Goal: Task Accomplishment & Management: Manage account settings

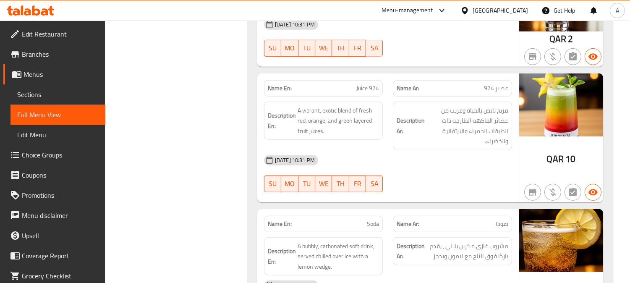
scroll to position [6909, 0]
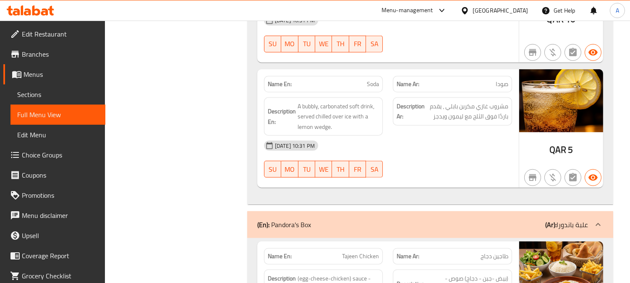
click at [368, 252] on span "Tajeen Chicken" at bounding box center [360, 256] width 37 height 9
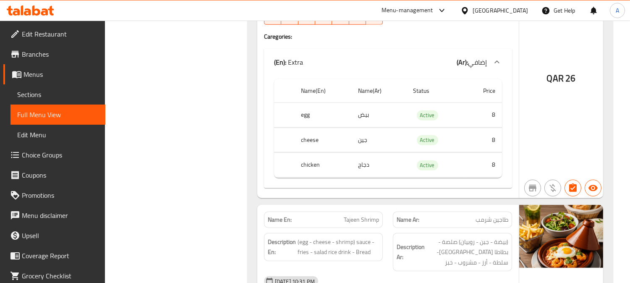
scroll to position [7329, 0]
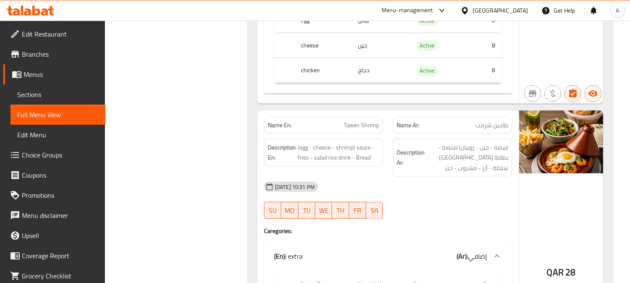
click at [350, 121] on span "Tajeen Shrimp" at bounding box center [361, 125] width 35 height 9
copy span "Tajeen Shrimp"
click at [488, 121] on span "طاجين شرمب" at bounding box center [492, 125] width 33 height 9
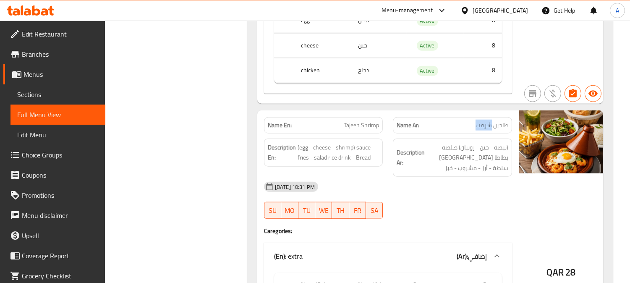
click at [488, 121] on span "طاجين شرمب" at bounding box center [492, 125] width 33 height 9
copy span "طاجين شرمب"
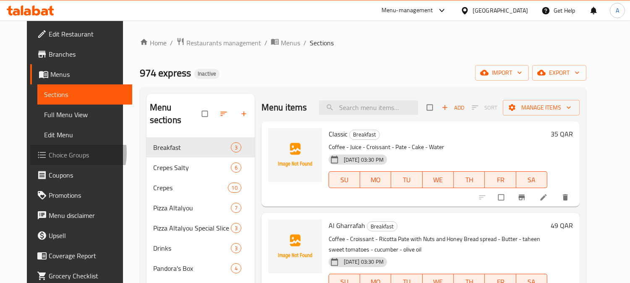
click at [49, 153] on span "Choice Groups" at bounding box center [87, 155] width 77 height 10
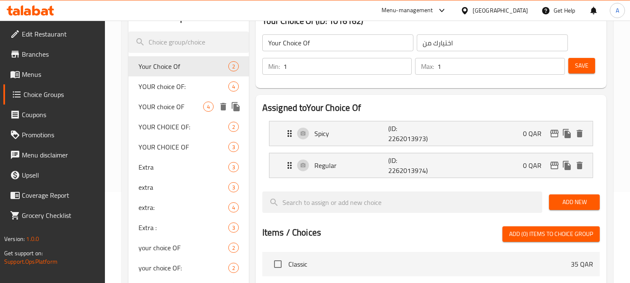
scroll to position [93, 0]
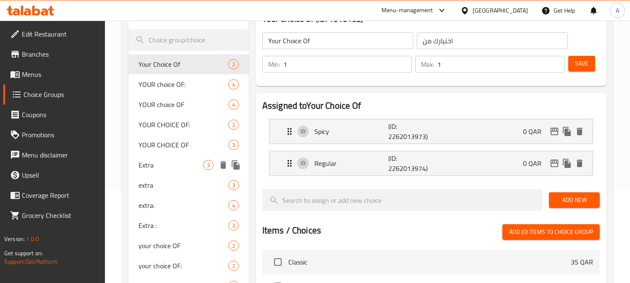
click at [147, 164] on span "Extra" at bounding box center [171, 165] width 65 height 10
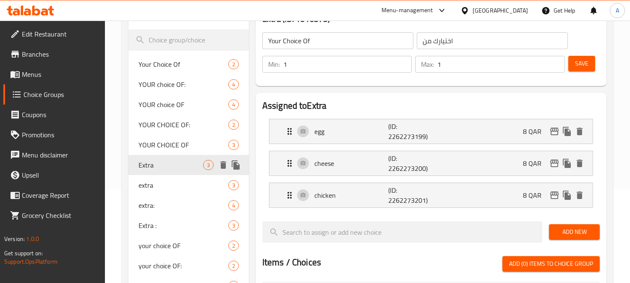
type input "Extra"
type input "إضافي"
type input "0"
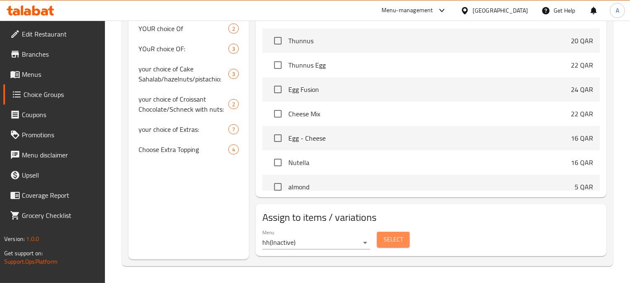
click at [392, 239] on span "Select" at bounding box center [393, 239] width 19 height 11
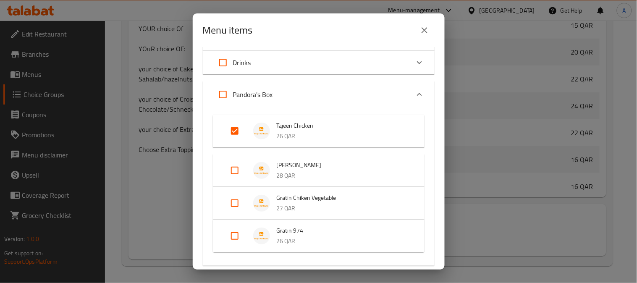
click at [232, 131] on input "Expand" at bounding box center [235, 131] width 20 height 20
checkbox input "false"
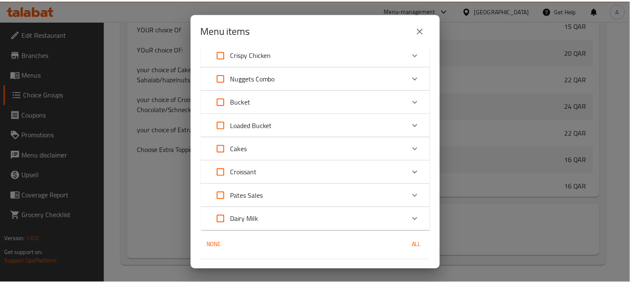
scroll to position [500, 0]
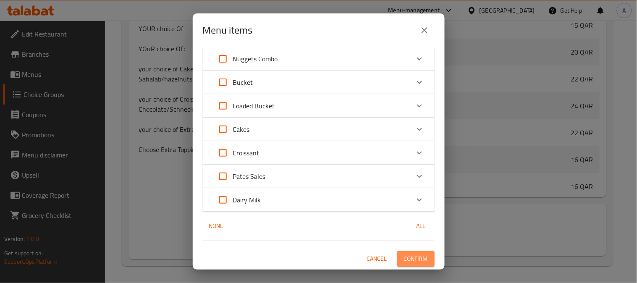
drag, startPoint x: 407, startPoint y: 252, endPoint x: 399, endPoint y: 244, distance: 11.6
click at [407, 253] on button "Confirm" at bounding box center [415, 259] width 37 height 16
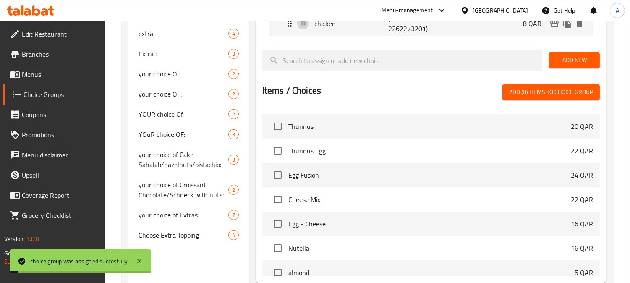
scroll to position [164, 0]
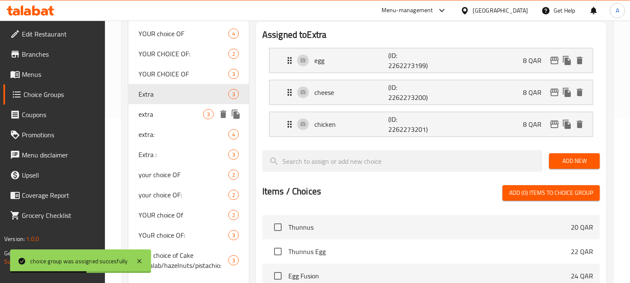
click at [142, 117] on span "extra" at bounding box center [171, 114] width 65 height 10
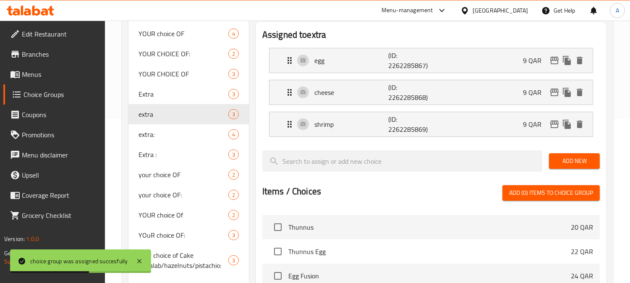
type input "extra"
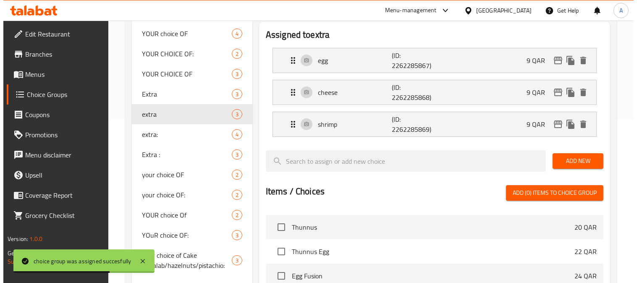
scroll to position [351, 0]
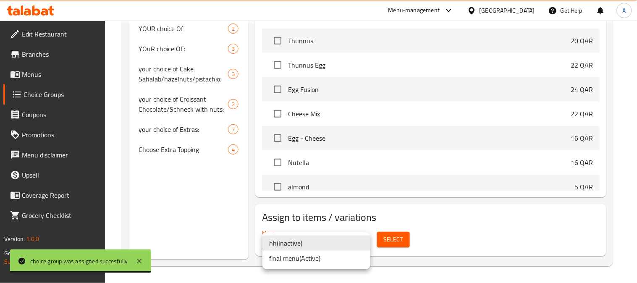
click at [305, 256] on li "final menu ( Active )" at bounding box center [317, 258] width 108 height 15
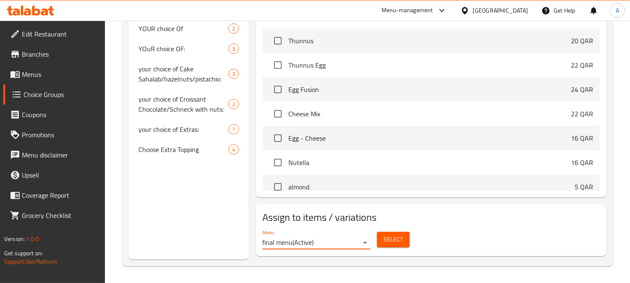
click at [393, 241] on span "Select" at bounding box center [393, 239] width 19 height 11
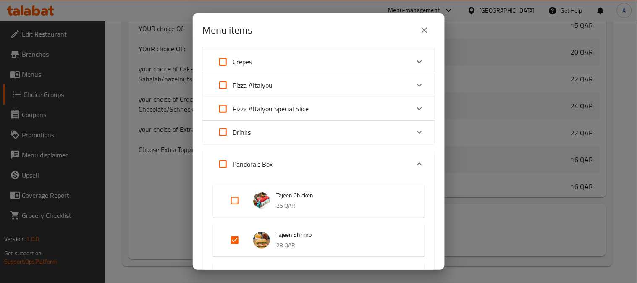
scroll to position [140, 0]
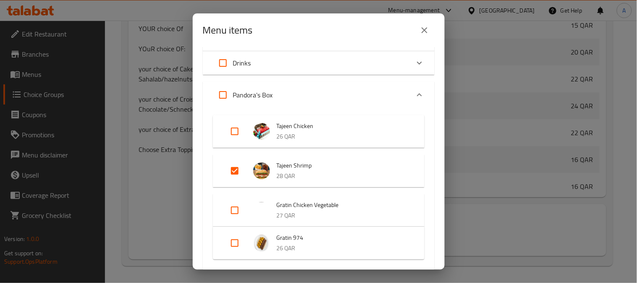
click at [236, 174] on input "Expand" at bounding box center [235, 171] width 20 height 20
checkbox input "false"
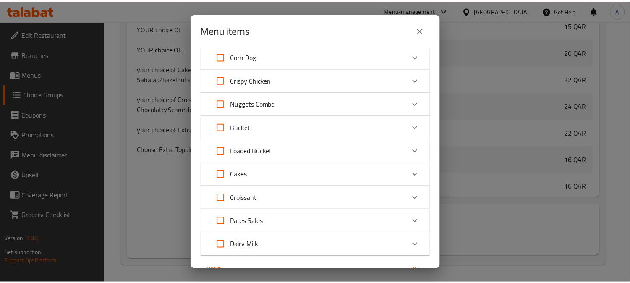
scroll to position [523, 0]
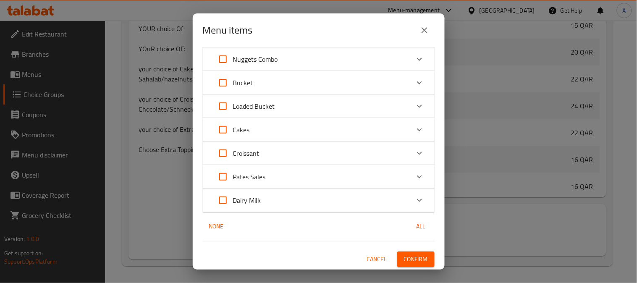
drag, startPoint x: 406, startPoint y: 258, endPoint x: 420, endPoint y: 258, distance: 14.7
click at [405, 258] on span "Confirm" at bounding box center [416, 259] width 24 height 11
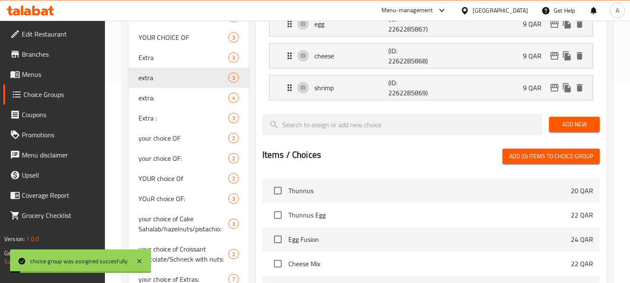
scroll to position [164, 0]
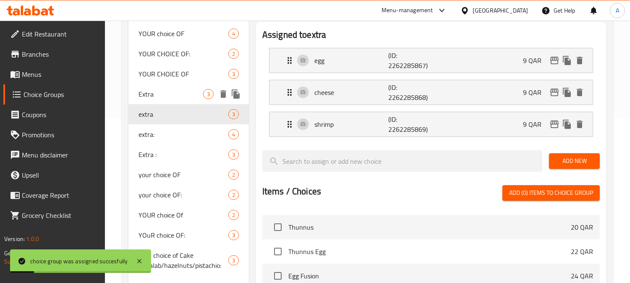
click at [150, 99] on span "Extra" at bounding box center [171, 94] width 65 height 10
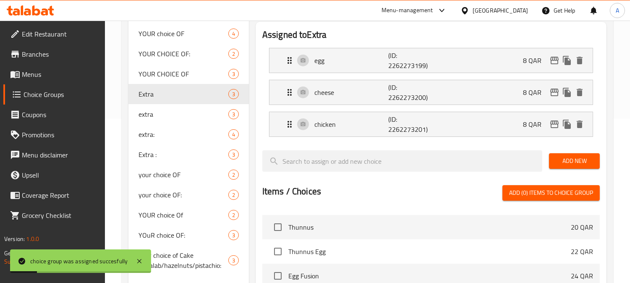
type input "Extra"
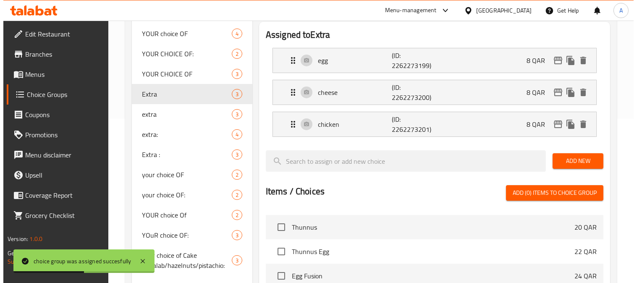
scroll to position [351, 0]
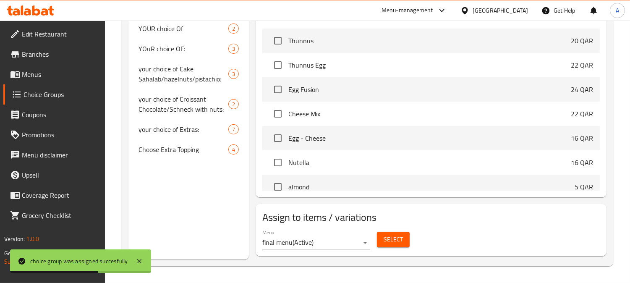
click at [396, 235] on span "Select" at bounding box center [393, 239] width 19 height 11
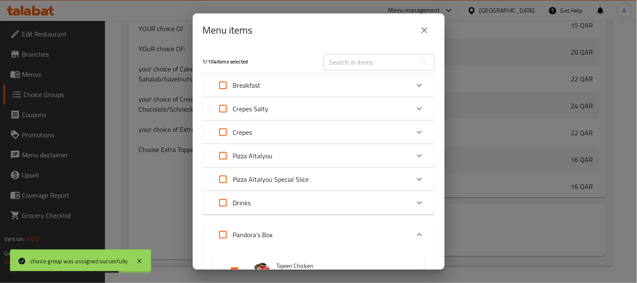
scroll to position [187, 0]
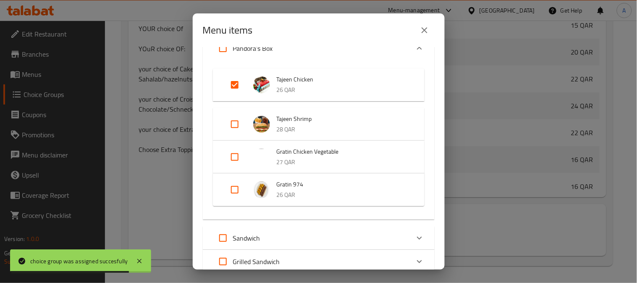
click at [236, 82] on input "Expand" at bounding box center [235, 85] width 20 height 20
checkbox input "false"
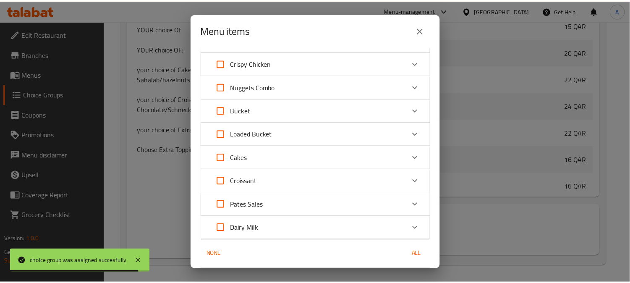
scroll to position [523, 0]
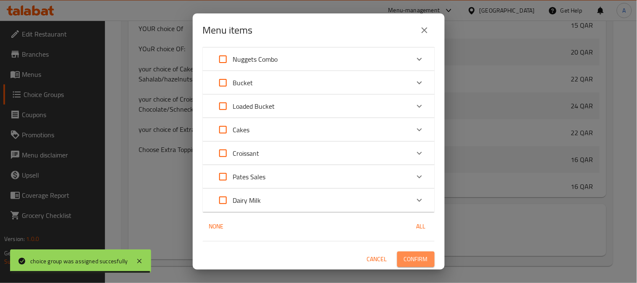
click at [405, 259] on span "Confirm" at bounding box center [416, 259] width 24 height 11
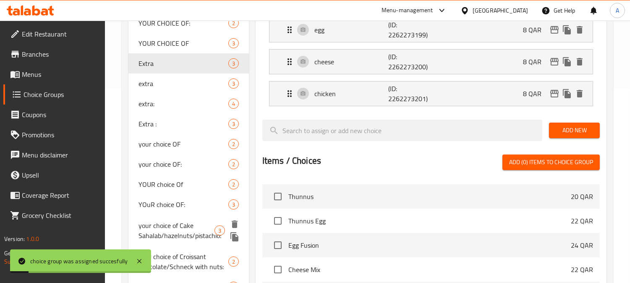
scroll to position [118, 0]
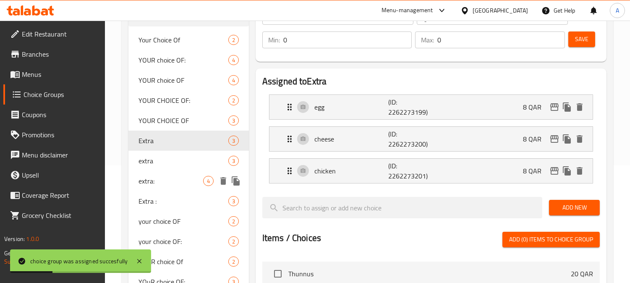
click at [147, 180] on span "extra:" at bounding box center [171, 181] width 65 height 10
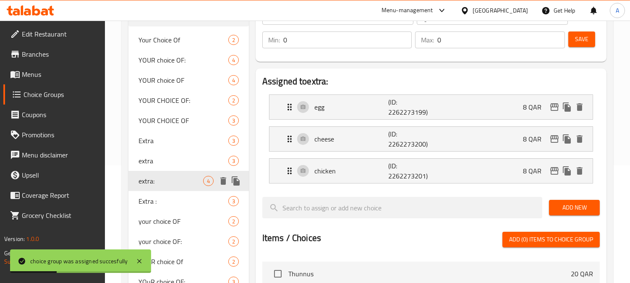
type input "extra:"
type input "إضافي:"
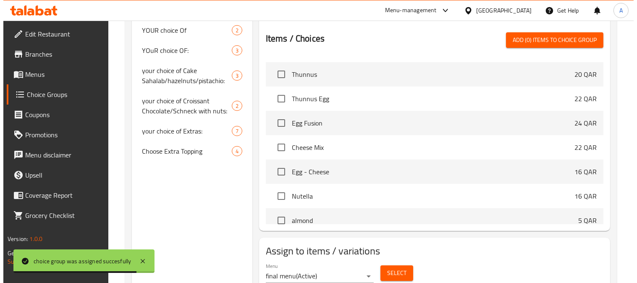
scroll to position [383, 0]
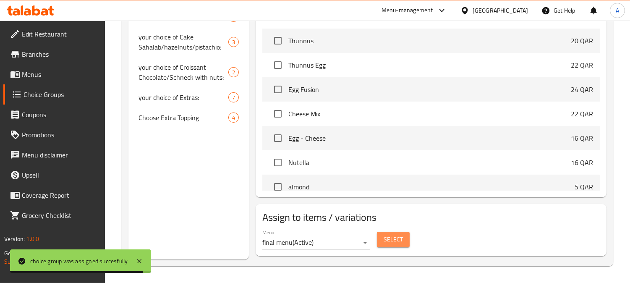
click at [402, 236] on span "Select" at bounding box center [393, 239] width 19 height 11
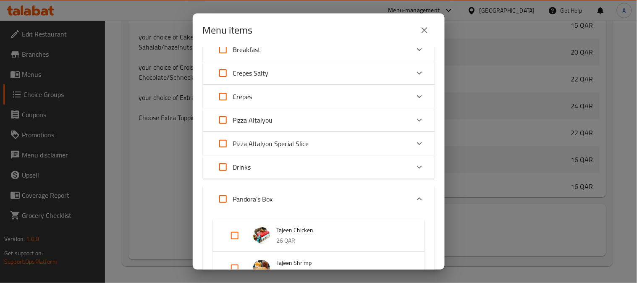
scroll to position [187, 0]
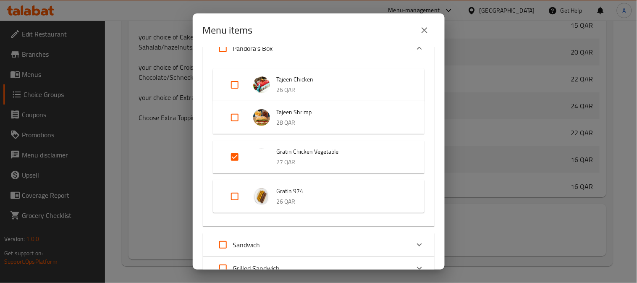
click at [232, 160] on input "Expand" at bounding box center [235, 157] width 20 height 20
checkbox input "false"
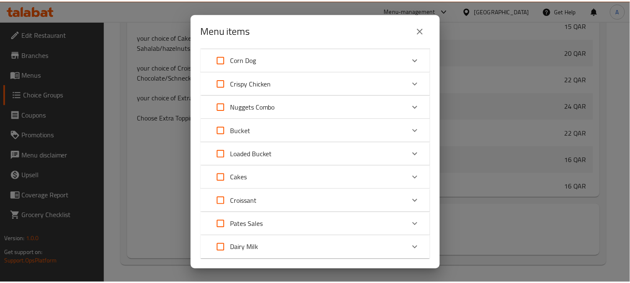
scroll to position [523, 0]
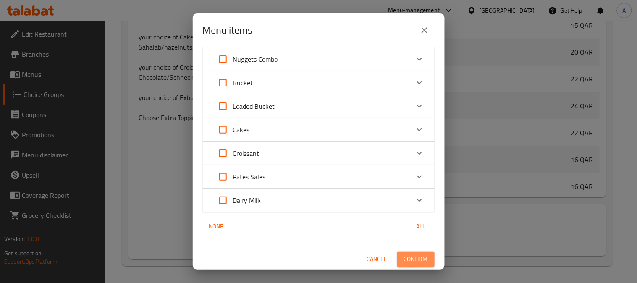
click at [406, 257] on span "Confirm" at bounding box center [416, 259] width 24 height 11
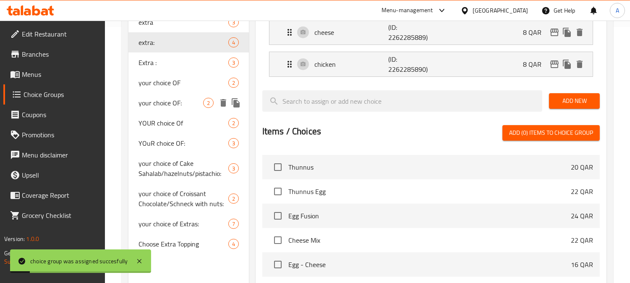
scroll to position [196, 0]
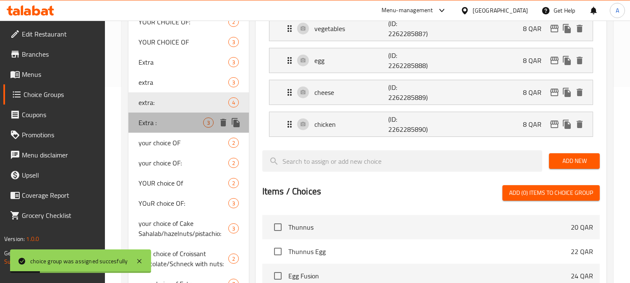
click at [158, 122] on span "Extra :" at bounding box center [171, 123] width 65 height 10
type input "Extra :"
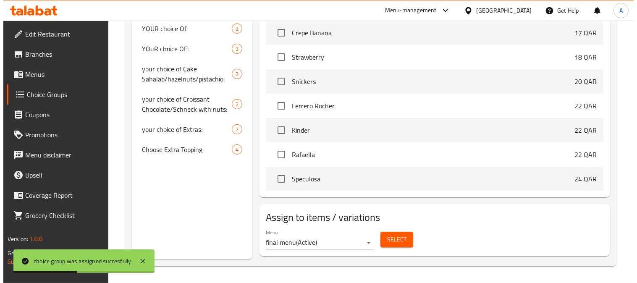
scroll to position [513, 0]
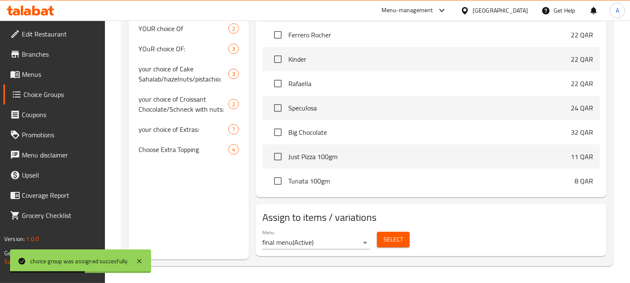
click at [402, 241] on span "Select" at bounding box center [393, 239] width 19 height 11
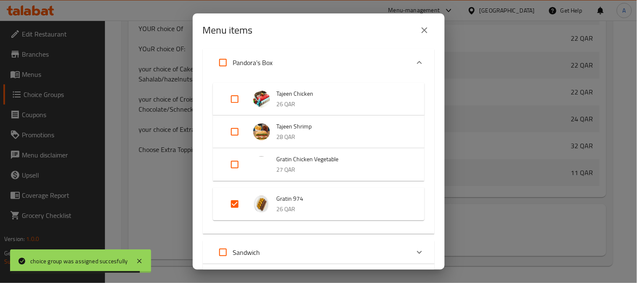
scroll to position [187, 0]
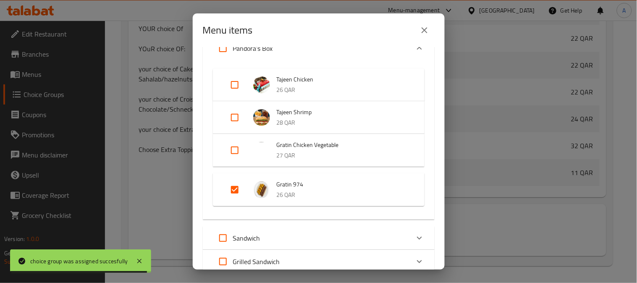
click at [234, 190] on input "Expand" at bounding box center [235, 190] width 20 height 20
checkbox input "false"
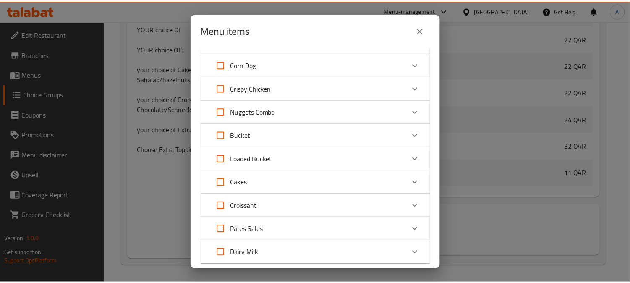
scroll to position [523, 0]
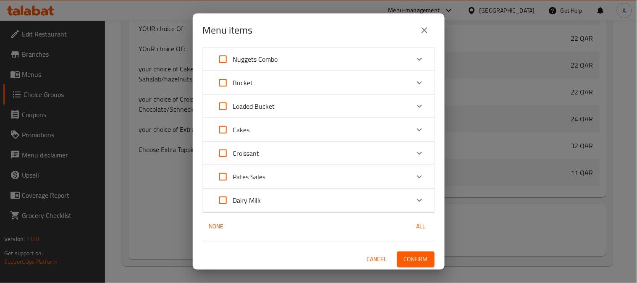
click at [408, 259] on span "Confirm" at bounding box center [416, 259] width 24 height 11
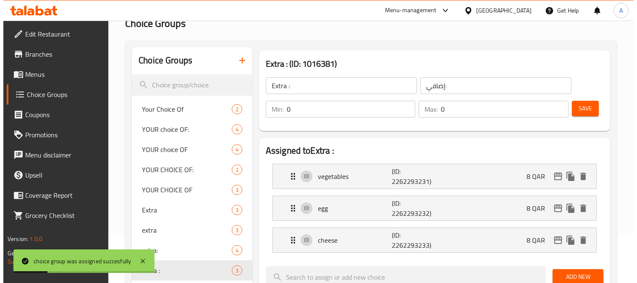
scroll to position [0, 0]
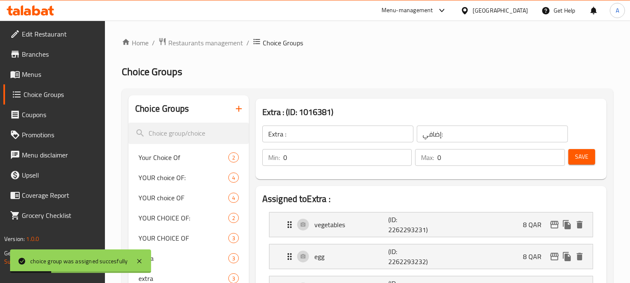
click at [237, 113] on icon "button" at bounding box center [239, 109] width 10 height 10
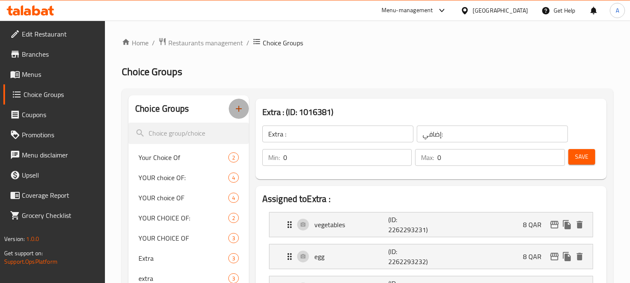
click at [242, 110] on icon "button" at bounding box center [239, 109] width 10 height 10
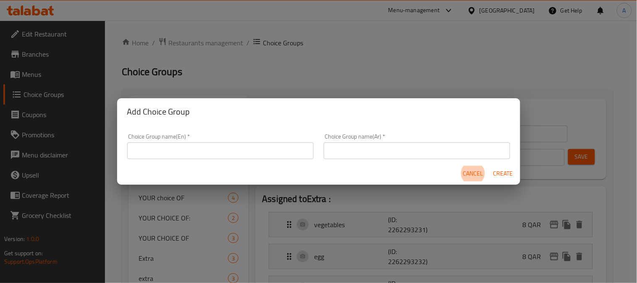
click at [218, 150] on input "text" at bounding box center [220, 150] width 187 height 17
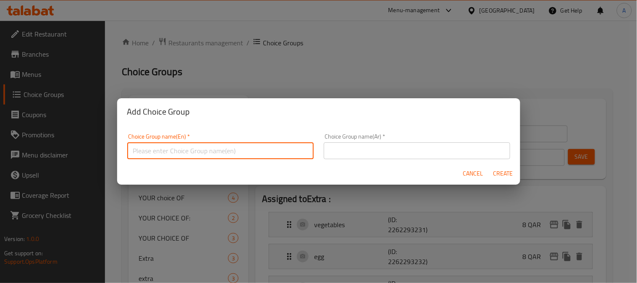
type input "Addons"
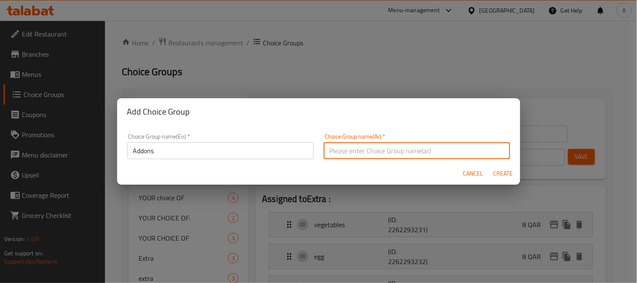
drag, startPoint x: 336, startPoint y: 148, endPoint x: 355, endPoint y: 154, distance: 19.3
click at [336, 148] on input "text" at bounding box center [417, 150] width 187 height 17
type input "إضافات"
click at [503, 171] on span "Create" at bounding box center [504, 173] width 20 height 11
type input "Addons"
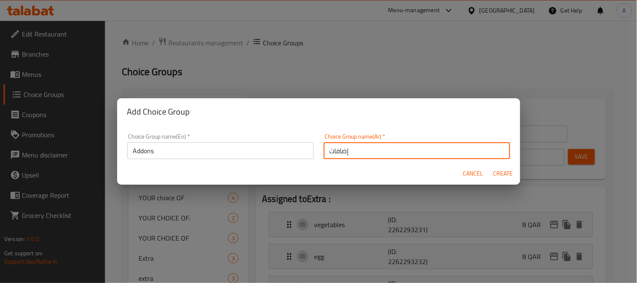
type input "إضافات"
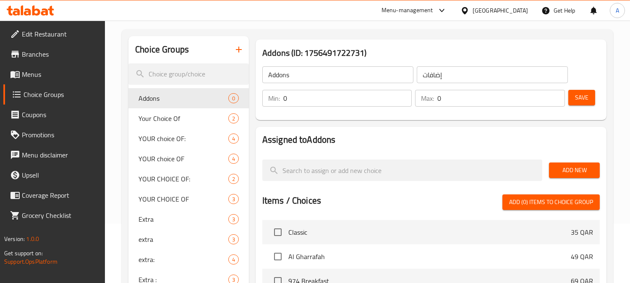
scroll to position [93, 0]
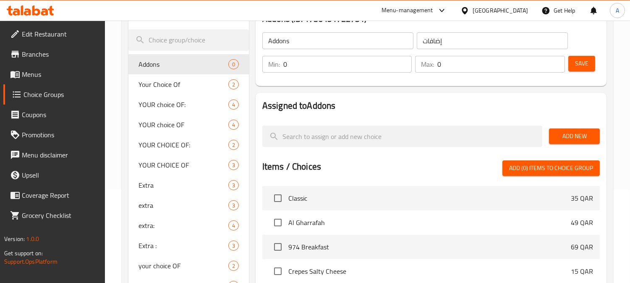
click at [575, 136] on span "Add New" at bounding box center [574, 136] width 37 height 11
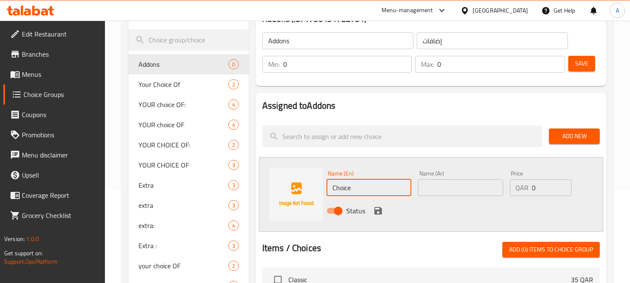
drag, startPoint x: 367, startPoint y: 187, endPoint x: 290, endPoint y: 187, distance: 76.5
click at [290, 187] on div "Name (En) Choice Name (En) Name (Ar) Name (Ar) Price QAR 0 Price Status" at bounding box center [431, 194] width 344 height 75
type input "Add 1 Piece"
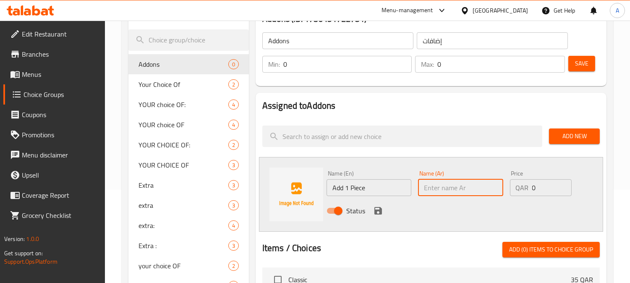
click at [446, 187] on input "text" at bounding box center [460, 187] width 85 height 17
type input "Y"
type input "إضافة قطعة واحدة"
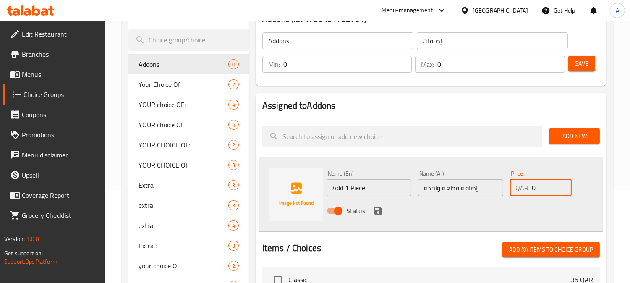
drag, startPoint x: 534, startPoint y: 187, endPoint x: 505, endPoint y: 189, distance: 29.1
click at [507, 189] on div "Price QAR 0 Price" at bounding box center [541, 183] width 69 height 32
type input "8"
click at [380, 210] on icon "save" at bounding box center [379, 211] width 8 height 8
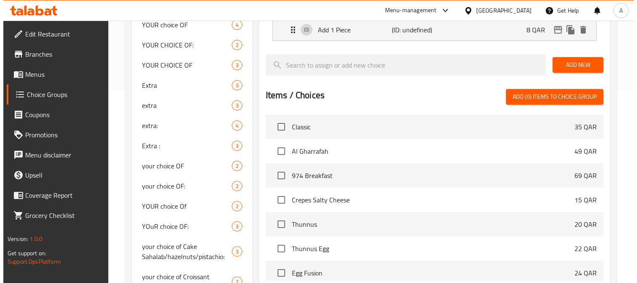
scroll to position [284, 0]
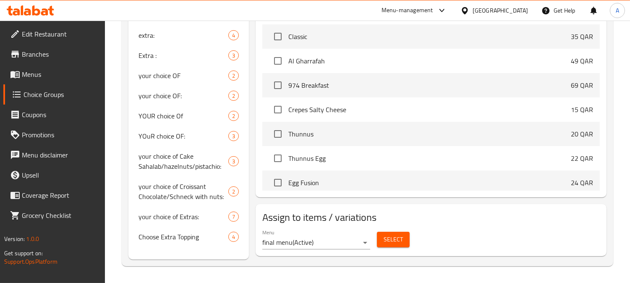
click at [396, 237] on span "Select" at bounding box center [393, 239] width 19 height 11
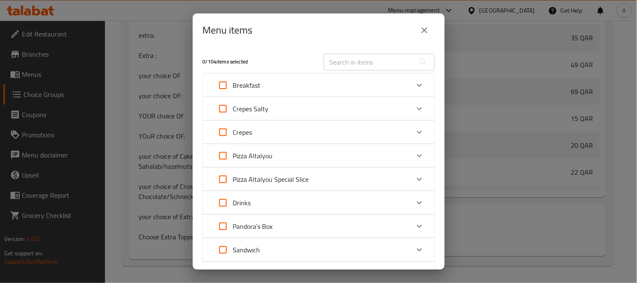
click at [308, 221] on div "Pandora's Box" at bounding box center [311, 226] width 197 height 20
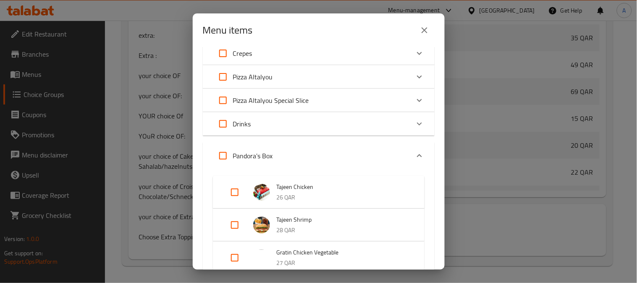
scroll to position [140, 0]
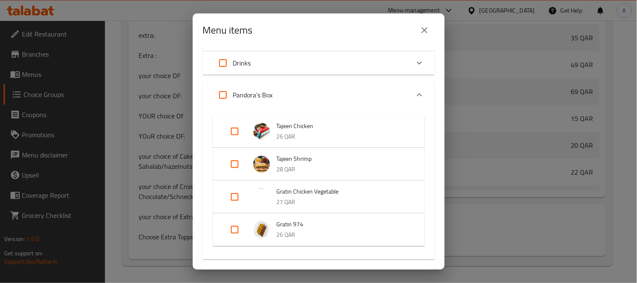
click at [233, 131] on input "Expand" at bounding box center [235, 131] width 20 height 20
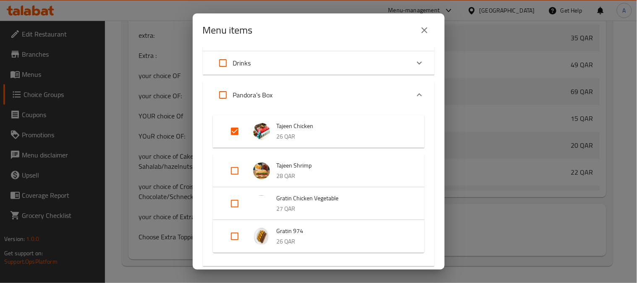
click at [234, 129] on input "Expand" at bounding box center [235, 131] width 20 height 20
checkbox input "false"
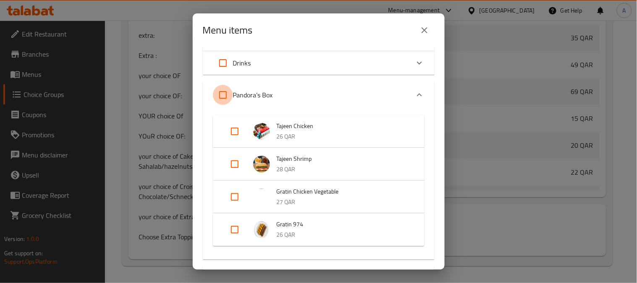
click at [225, 95] on input "Expand" at bounding box center [223, 95] width 20 height 20
checkbox input "true"
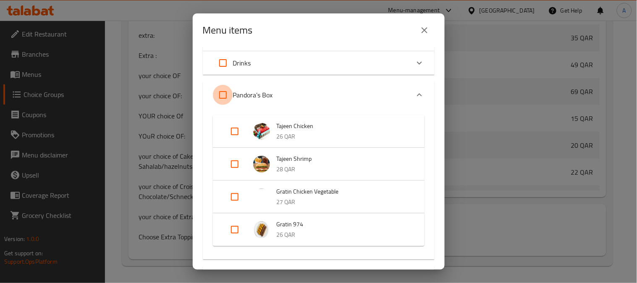
checkbox input "true"
click at [237, 163] on input "Expand" at bounding box center [235, 164] width 20 height 20
checkbox input "false"
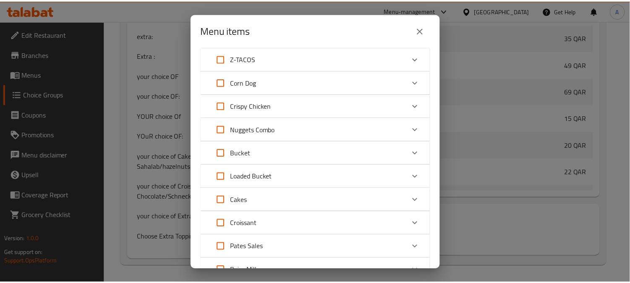
scroll to position [537, 0]
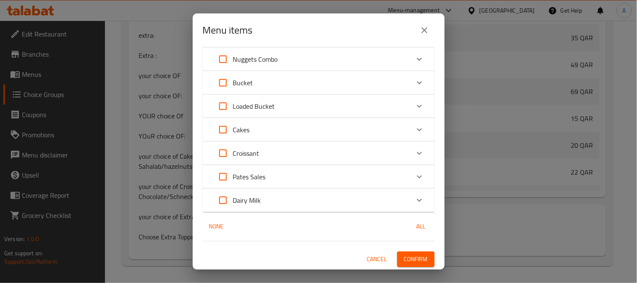
drag, startPoint x: 408, startPoint y: 252, endPoint x: 409, endPoint y: 242, distance: 11.0
click at [407, 253] on button "Confirm" at bounding box center [415, 260] width 37 height 16
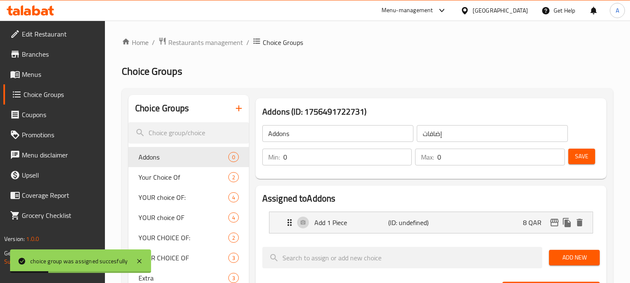
scroll to position [0, 0]
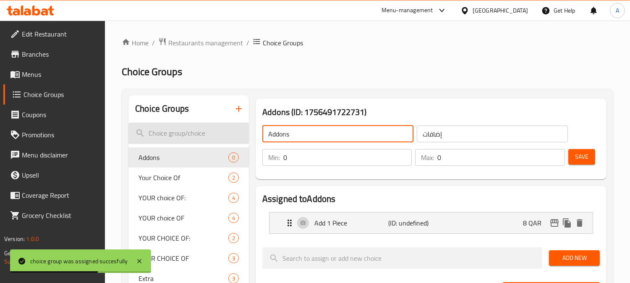
drag, startPoint x: 294, startPoint y: 136, endPoint x: 221, endPoint y: 136, distance: 73.1
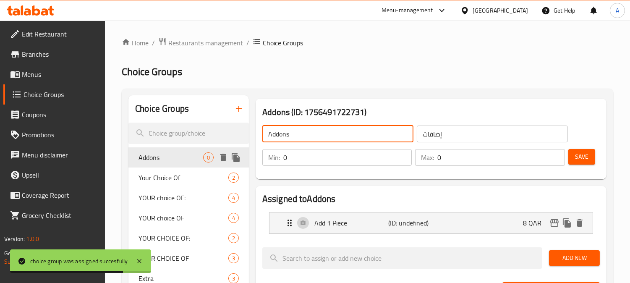
click at [233, 158] on icon "duplicate" at bounding box center [236, 157] width 10 height 10
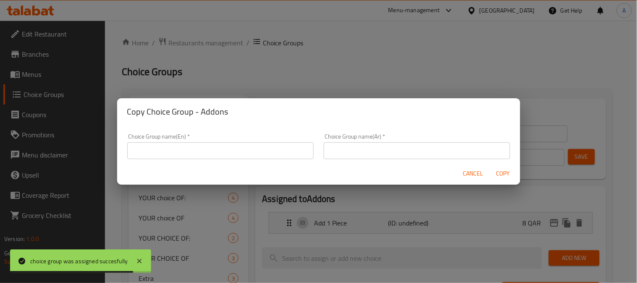
click at [181, 150] on input "text" at bounding box center [220, 150] width 187 height 17
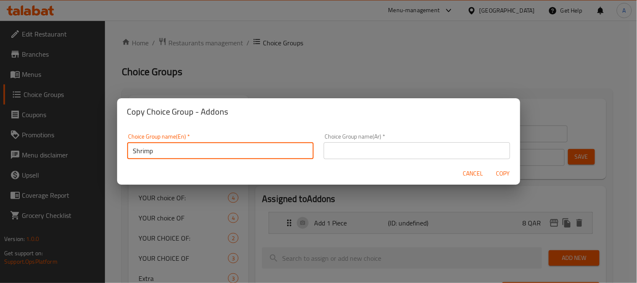
drag, startPoint x: 108, startPoint y: 153, endPoint x: 90, endPoint y: 153, distance: 18.5
click at [90, 153] on div "Copy Choice Group - Addons Choice Group name(En)   * Shrimp Choice Group name(E…" at bounding box center [318, 141] width 637 height 283
paste input "Tajeen Shrimp"
type input "Tajeen Shrimp Addons"
click at [371, 144] on input "text" at bounding box center [417, 150] width 187 height 17
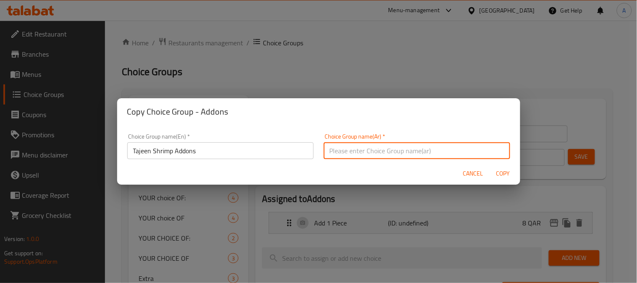
click at [404, 152] on input "text" at bounding box center [417, 150] width 187 height 17
paste input "طاجين شرمب"
type input "إضافات طاجين شرمب"
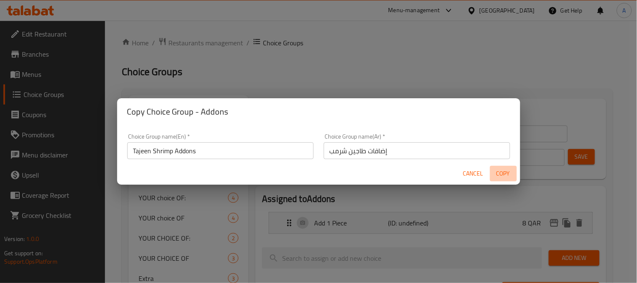
click at [501, 174] on span "Copy" at bounding box center [504, 173] width 20 height 11
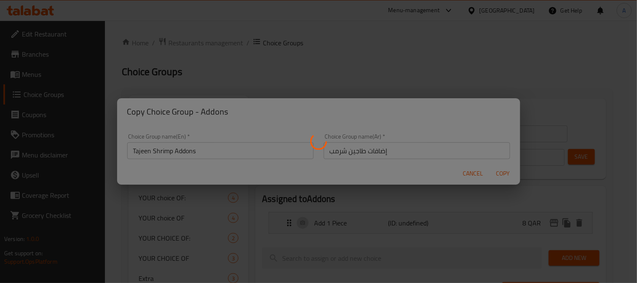
type input "Tajeen Shrimp Addons"
type input "إضافات طاجين شرمب"
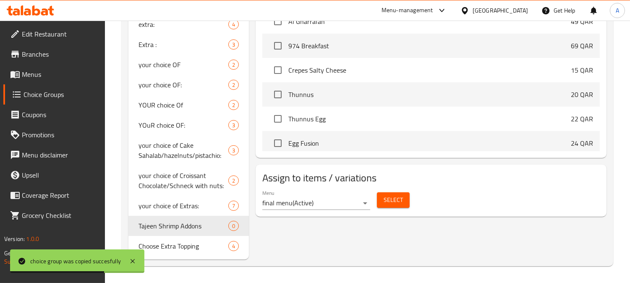
scroll to position [294, 0]
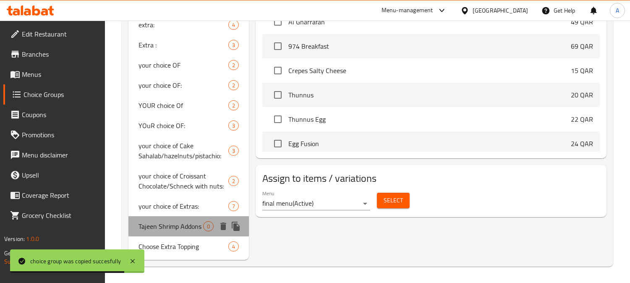
click at [165, 229] on span "Tajeen Shrimp Addons" at bounding box center [171, 226] width 65 height 10
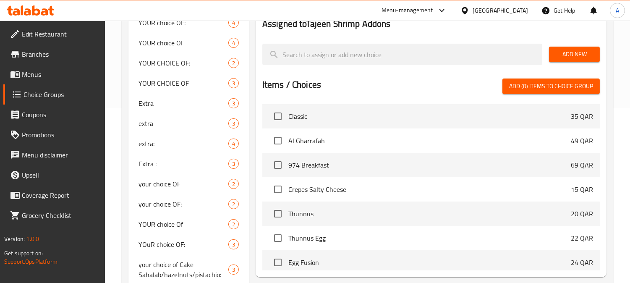
scroll to position [107, 0]
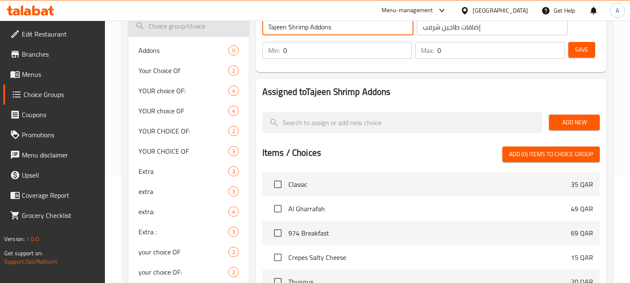
drag, startPoint x: 280, startPoint y: 26, endPoint x: 207, endPoint y: 26, distance: 72.7
click at [208, 26] on div "Choice Groups Addons 0 Your Choice Of 2 YOUR choice OF: 4 YOUR choice OF 4 YOUR…" at bounding box center [370, 217] width 482 height 459
click at [151, 50] on span "Addons" at bounding box center [171, 50] width 65 height 10
type input "Addons"
type input "إضافات"
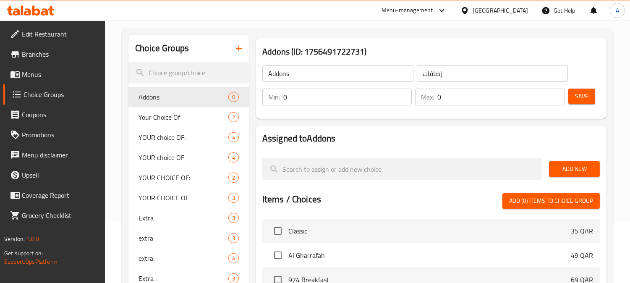
scroll to position [154, 0]
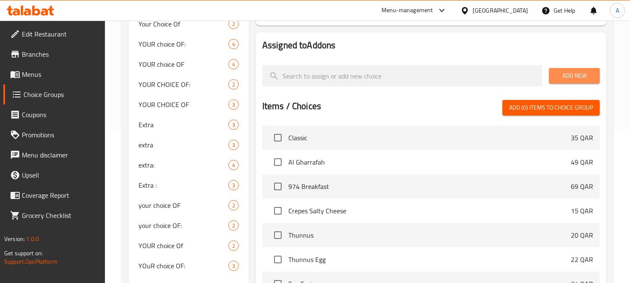
click at [568, 71] on span "Add New" at bounding box center [574, 76] width 37 height 11
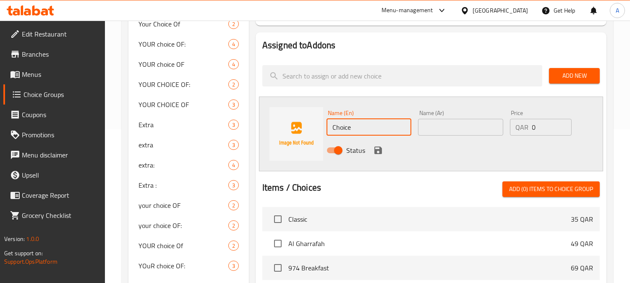
drag, startPoint x: 371, startPoint y: 123, endPoint x: 296, endPoint y: 123, distance: 75.2
click at [296, 123] on div "Name (En) Choice Name (En) Name (Ar) Name (Ar) Price QAR 0 Price Status" at bounding box center [431, 134] width 344 height 75
type input "ِ"
type input "Add 1 Piece"
click at [430, 129] on input "text" at bounding box center [460, 127] width 85 height 17
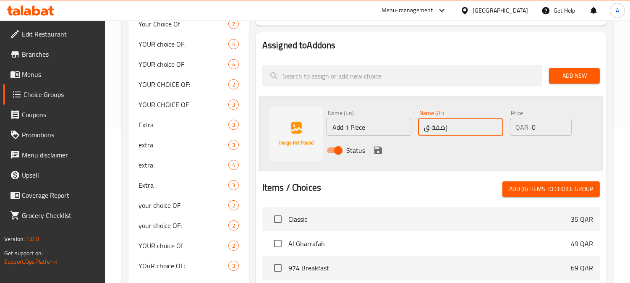
click at [439, 124] on input "إضفة ق" at bounding box center [460, 127] width 85 height 17
click at [469, 131] on input "إضلفة ق" at bounding box center [460, 127] width 85 height 17
click at [469, 126] on input "إضافة ق" at bounding box center [460, 127] width 85 height 17
type input "إضافة قطعة واحدة"
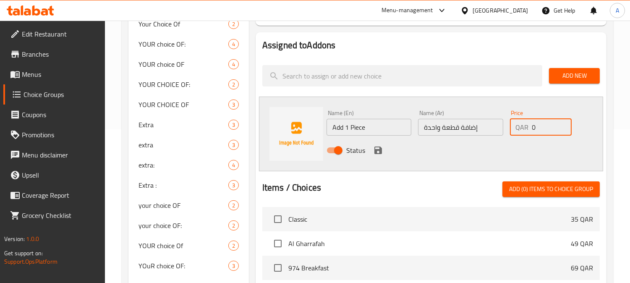
drag, startPoint x: 541, startPoint y: 127, endPoint x: 497, endPoint y: 130, distance: 44.2
click at [497, 130] on div "Name (En) Add 1 Piece Name (En) Name (Ar) إضافة قطعة واحدة Name (Ar) Price QAR …" at bounding box center [460, 134] width 275 height 55
type input "8"
click at [380, 152] on icon "save" at bounding box center [379, 151] width 8 height 8
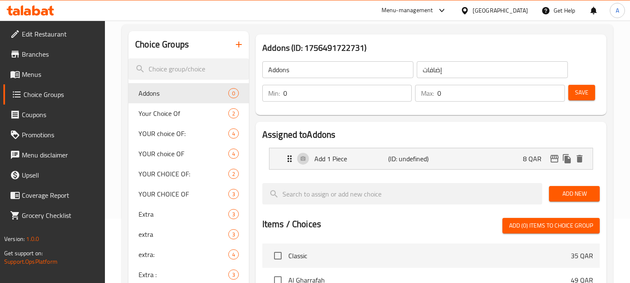
scroll to position [60, 0]
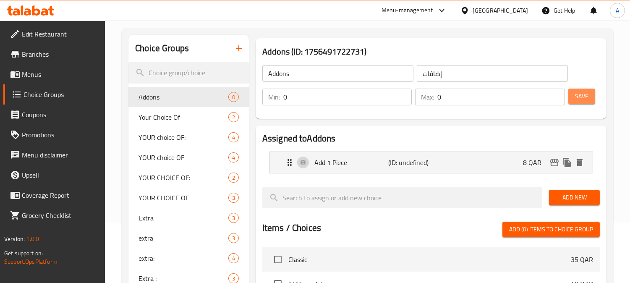
click at [581, 101] on span "Save" at bounding box center [581, 96] width 13 height 11
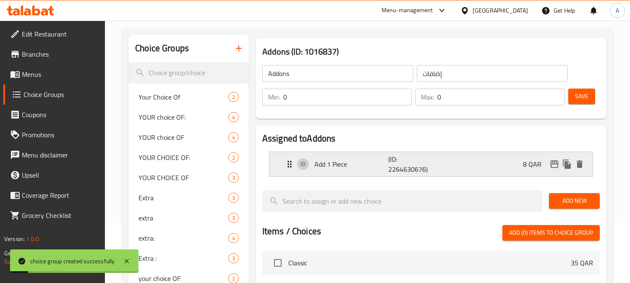
click at [368, 166] on p "Add 1 Piece" at bounding box center [352, 164] width 74 height 10
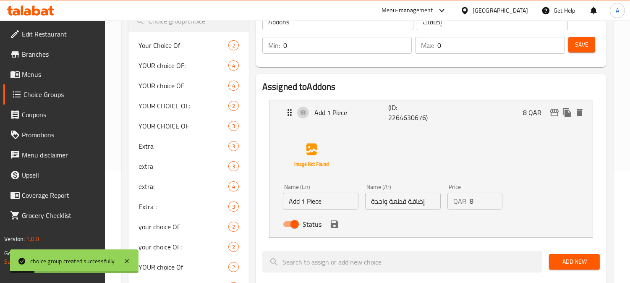
scroll to position [154, 0]
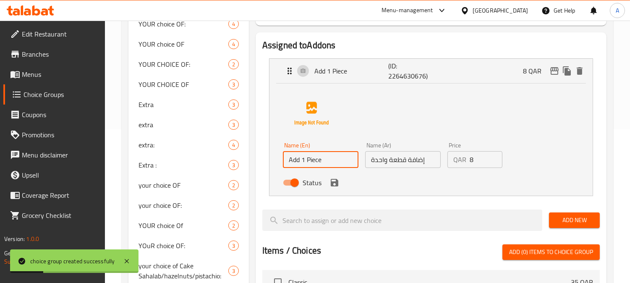
drag, startPoint x: 329, startPoint y: 158, endPoint x: 217, endPoint y: 152, distance: 112.4
click at [218, 152] on div "Choice Groups Your Choice Of 2 YOUR choice OF: 4 YOUR choice OF 4 YOUR CHOICE O…" at bounding box center [370, 224] width 482 height 564
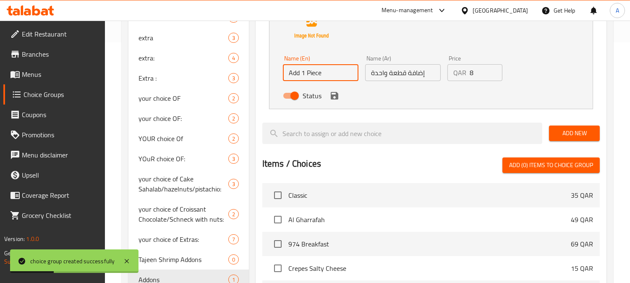
scroll to position [399, 0]
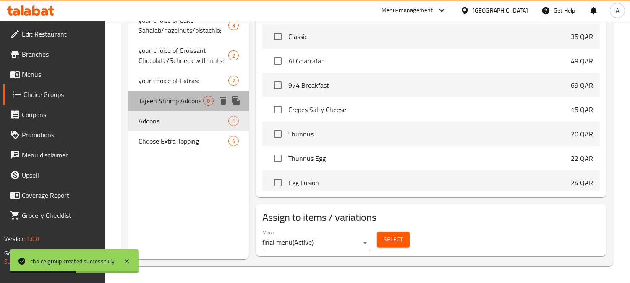
click at [157, 100] on span "Tajeen Shrimp Addons" at bounding box center [171, 101] width 65 height 10
type input "Tajeen Shrimp Addons"
type input "إضافات طاجين شرمب"
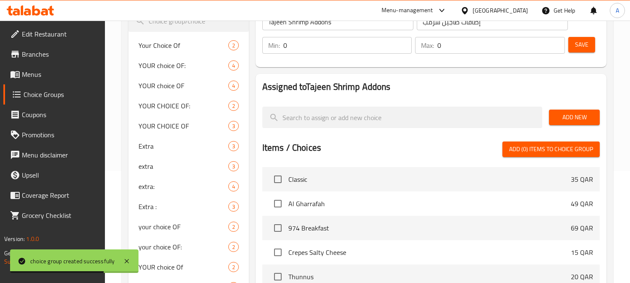
scroll to position [154, 0]
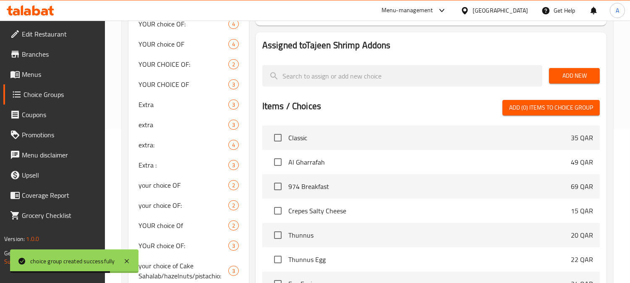
click at [581, 69] on button "Add New" at bounding box center [574, 76] width 51 height 16
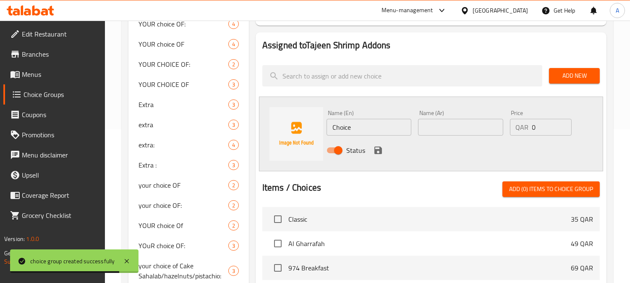
click at [266, 125] on div "Name (En) Choice Name (En) Name (Ar) Name (Ar) Price QAR 0 Price Status" at bounding box center [431, 134] width 344 height 75
paste input "Add 1 Pie"
type input "Add 1 Piece"
click at [431, 126] on input "text" at bounding box center [460, 127] width 85 height 17
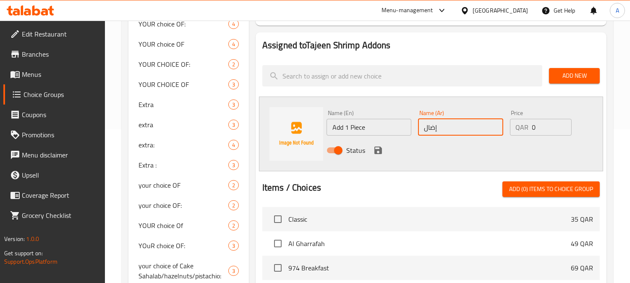
type input "إضافة قطعة واحدة"
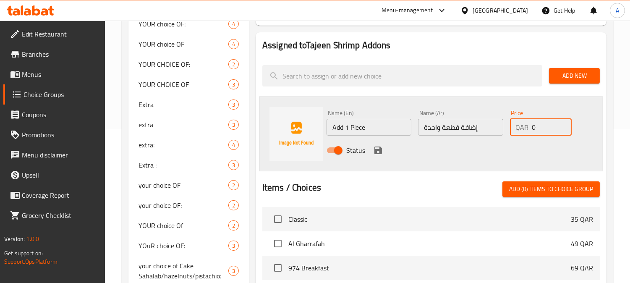
drag, startPoint x: 540, startPoint y: 124, endPoint x: 506, endPoint y: 129, distance: 34.5
click at [507, 129] on div "Price QAR 0 Price" at bounding box center [541, 123] width 69 height 32
type input "9"
drag, startPoint x: 380, startPoint y: 151, endPoint x: 559, endPoint y: 123, distance: 180.7
click at [381, 151] on icon "save" at bounding box center [379, 151] width 8 height 8
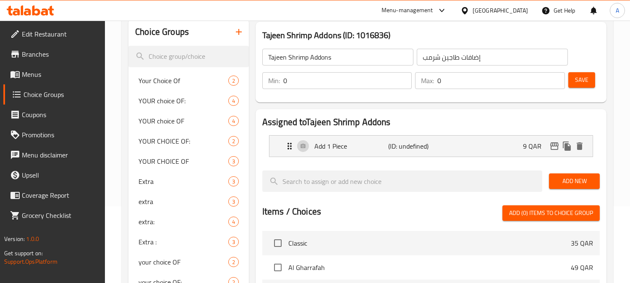
scroll to position [60, 0]
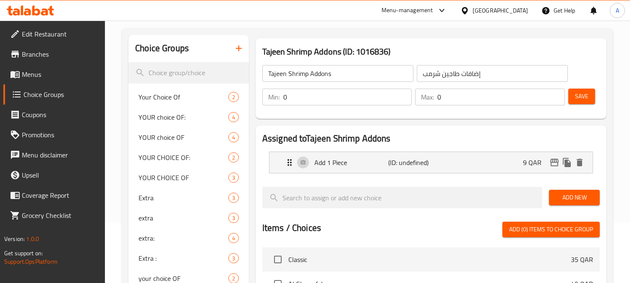
click at [575, 200] on span "Add New" at bounding box center [574, 197] width 37 height 11
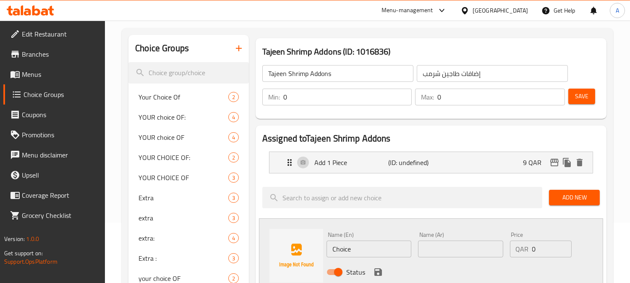
click at [580, 92] on span "Save" at bounding box center [581, 96] width 13 height 11
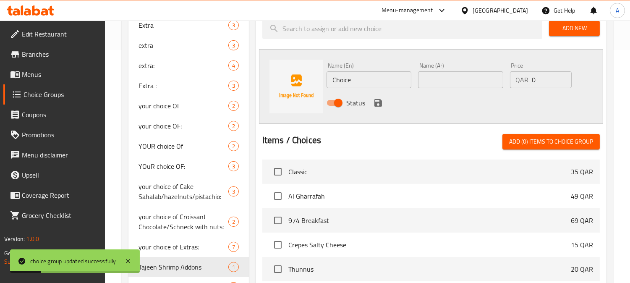
scroll to position [368, 0]
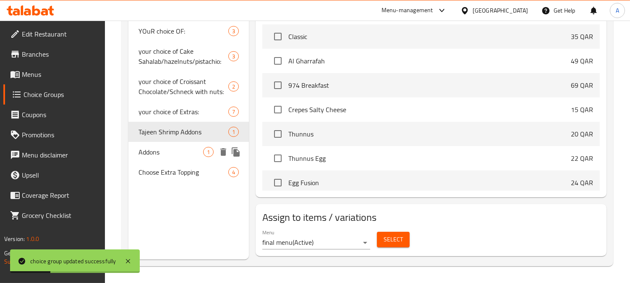
click at [153, 150] on span "Addons" at bounding box center [171, 152] width 65 height 10
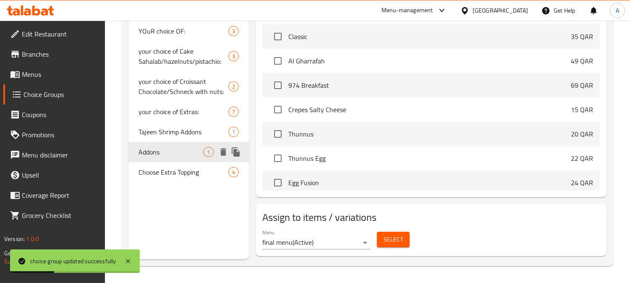
type input "Addons"
type input "إضافات"
click at [160, 132] on span "Tajeen Shrimp Addons" at bounding box center [171, 132] width 65 height 10
type input "Tajeen Shrimp Addons"
type input "إضافات طاجين شرمب"
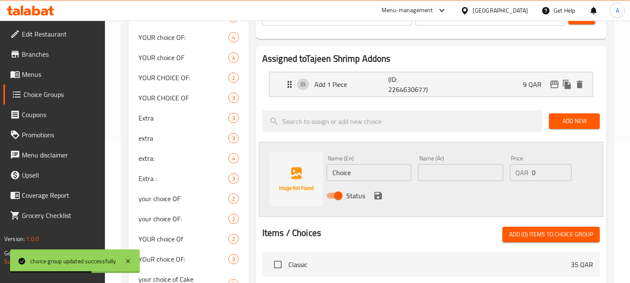
scroll to position [47, 0]
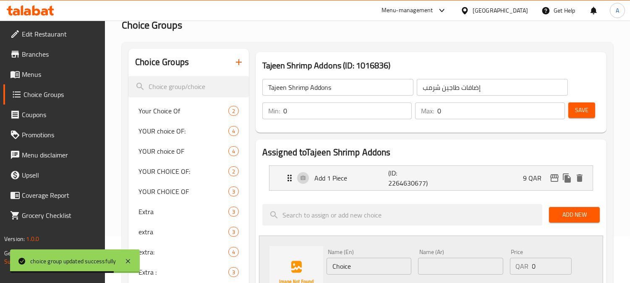
click at [589, 106] on button "Save" at bounding box center [582, 110] width 27 height 16
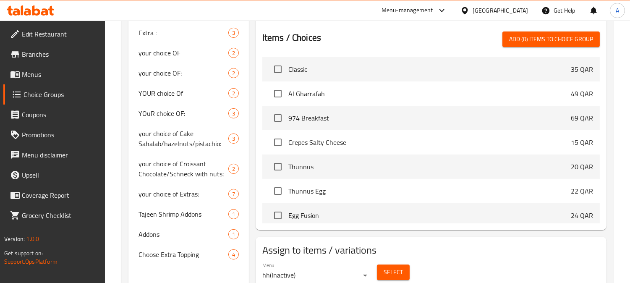
scroll to position [318, 0]
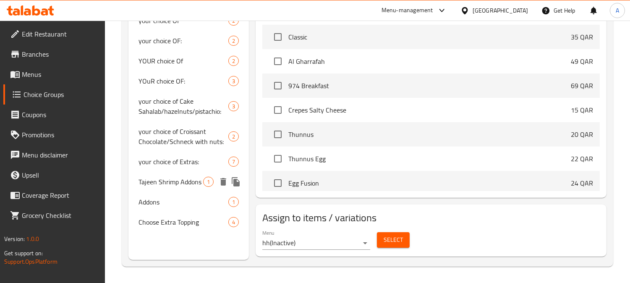
click at [153, 182] on span "Tajeen Shrimp Addons" at bounding box center [171, 182] width 65 height 10
type input "Tajeen Shrimp Addons"
type input "إضافات طاجين شرمب"
type input "0"
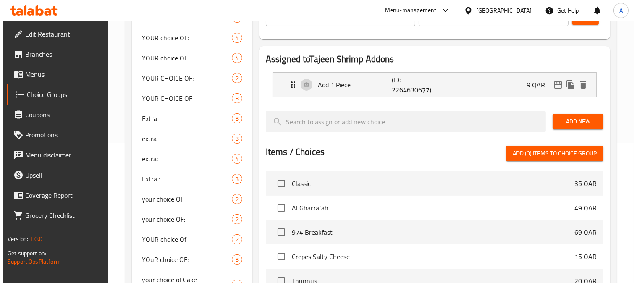
scroll to position [294, 0]
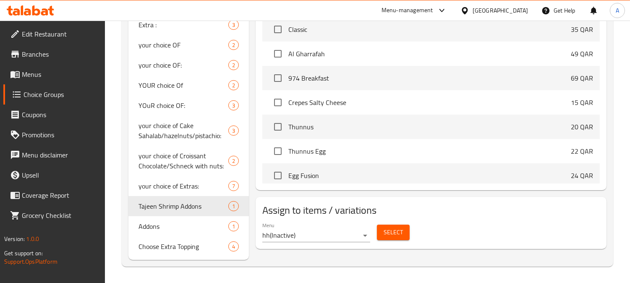
click at [397, 226] on button "Select" at bounding box center [393, 233] width 33 height 16
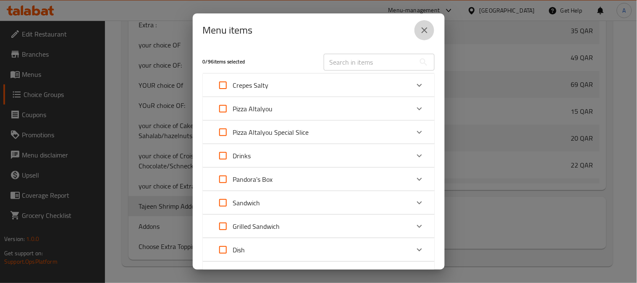
click at [425, 29] on icon "close" at bounding box center [425, 30] width 6 height 6
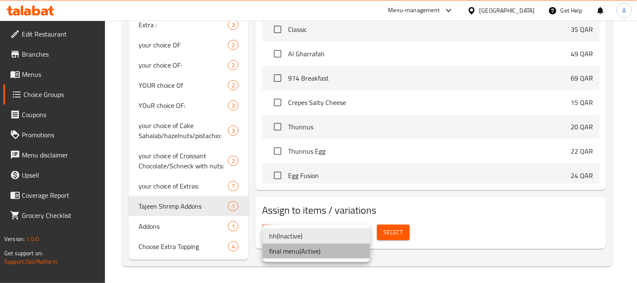
drag, startPoint x: 302, startPoint y: 251, endPoint x: 326, endPoint y: 255, distance: 24.3
click at [303, 251] on li "final menu ( Active )" at bounding box center [317, 251] width 108 height 15
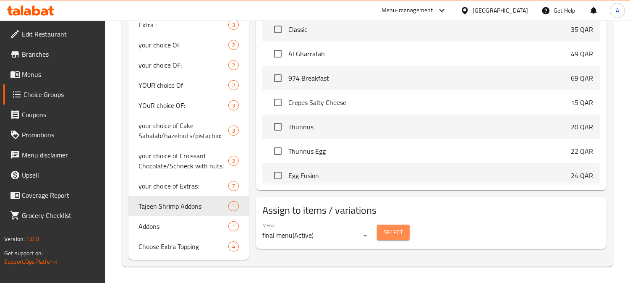
click at [399, 236] on span "Select" at bounding box center [393, 232] width 19 height 11
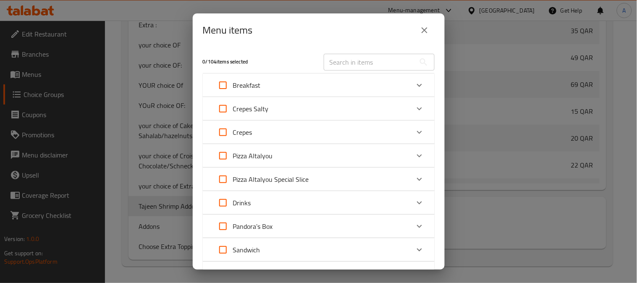
click at [265, 230] on p "Pandora's Box" at bounding box center [253, 226] width 40 height 10
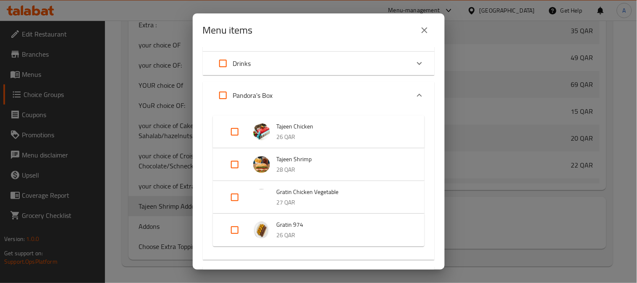
scroll to position [140, 0]
click at [229, 164] on input "Expand" at bounding box center [235, 164] width 20 height 20
checkbox input "true"
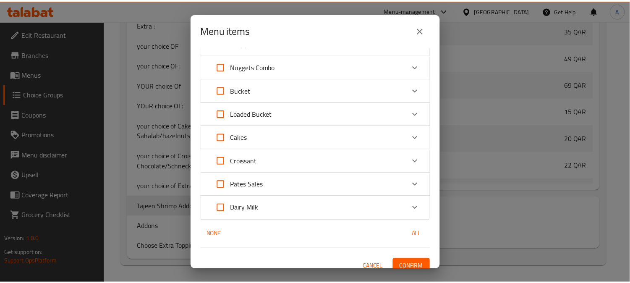
scroll to position [537, 0]
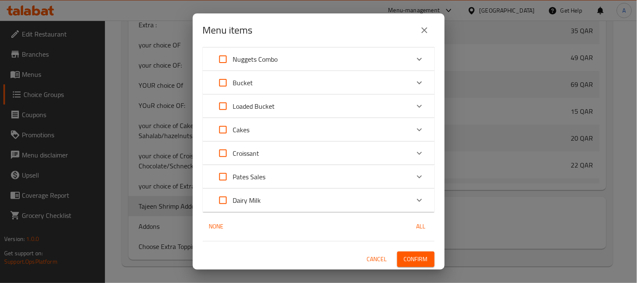
click at [417, 255] on span "Confirm" at bounding box center [416, 259] width 24 height 11
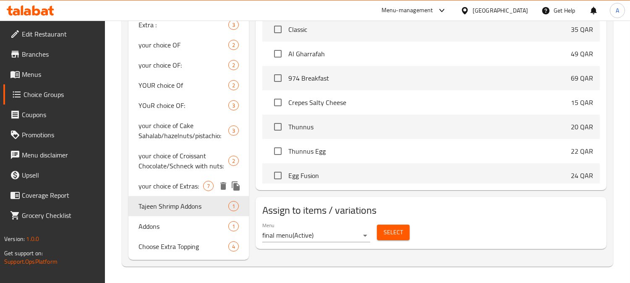
click at [161, 189] on span "your choice of Extras:" at bounding box center [171, 186] width 65 height 10
type input "your choice of Extras:"
type input "اختيارك من الإضافات:"
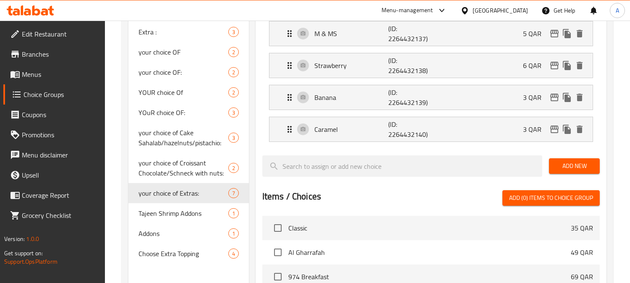
scroll to position [341, 0]
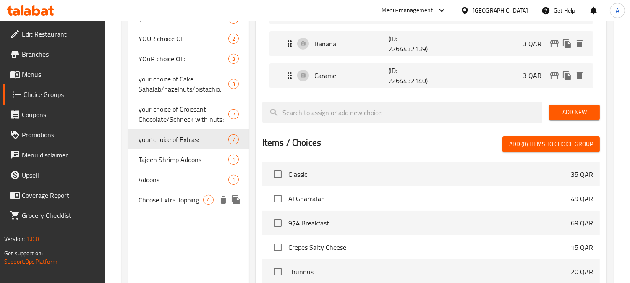
click at [166, 202] on span "Choose Extra Topping" at bounding box center [171, 200] width 65 height 10
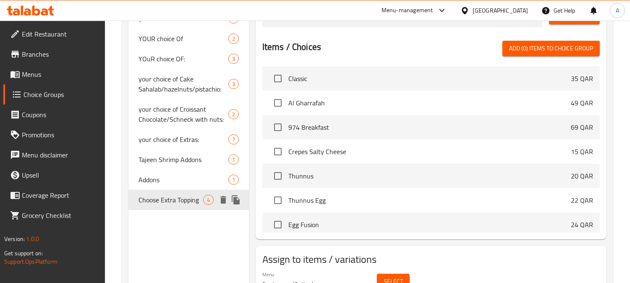
type input "Choose Extra Topping"
type input "اختر إضافات إضافية"
type input "1"
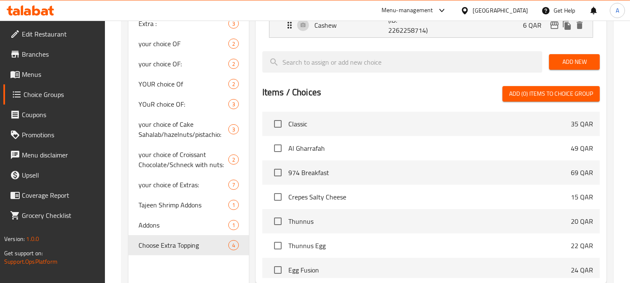
scroll to position [154, 0]
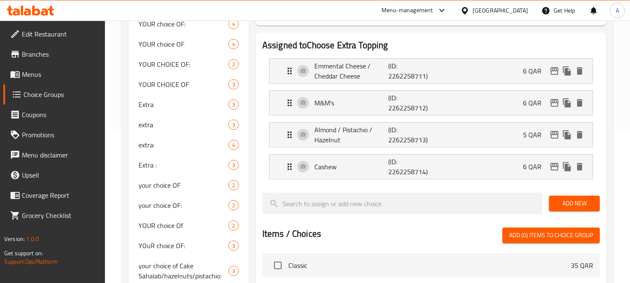
click at [570, 207] on span "Add New" at bounding box center [574, 203] width 37 height 11
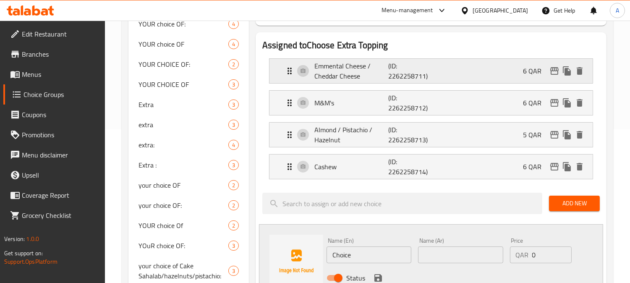
click at [368, 73] on p "Emmental Cheese / Cheddar Cheese" at bounding box center [352, 71] width 74 height 20
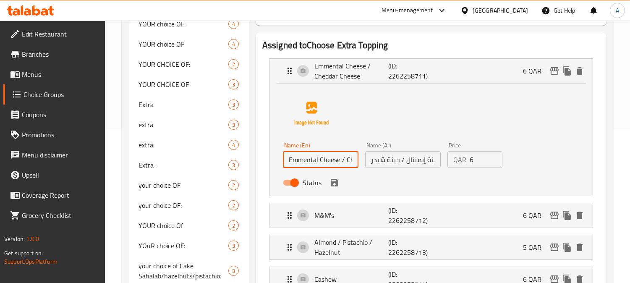
scroll to position [0, 39]
drag, startPoint x: 346, startPoint y: 160, endPoint x: 360, endPoint y: 161, distance: 14.3
click at [360, 161] on div "Name (En) Emmental Cheese / Cheddar Cheese Name (En)" at bounding box center [321, 155] width 82 height 32
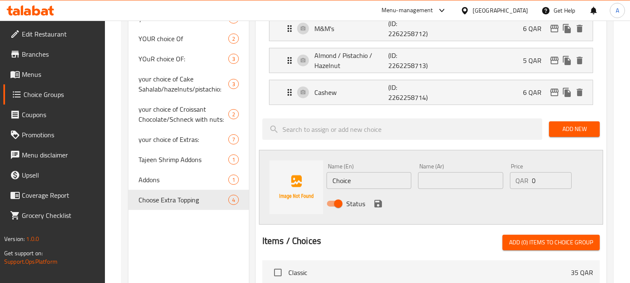
scroll to position [0, 0]
drag, startPoint x: 338, startPoint y: 181, endPoint x: 328, endPoint y: 169, distance: 15.5
click at [312, 178] on div "Name (En) Choice Name (En) Name (Ar) Name (Ar) Price QAR 0 Price Status" at bounding box center [431, 187] width 344 height 75
paste input "eddar Chees"
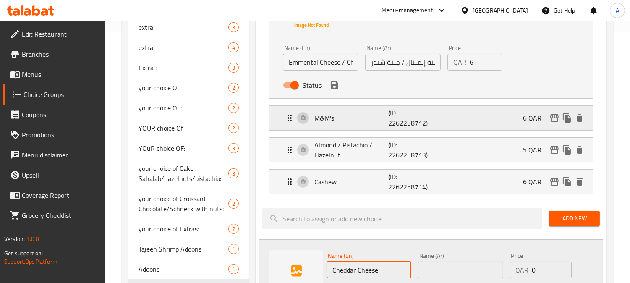
scroll to position [247, 0]
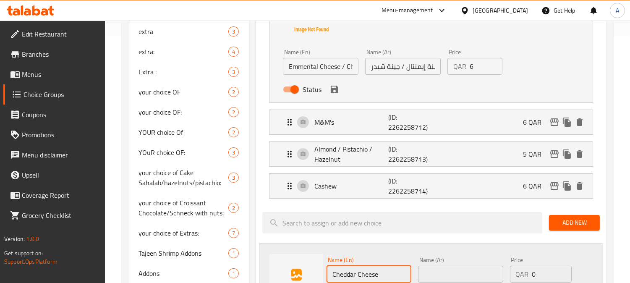
type input "Cheddar Cheese"
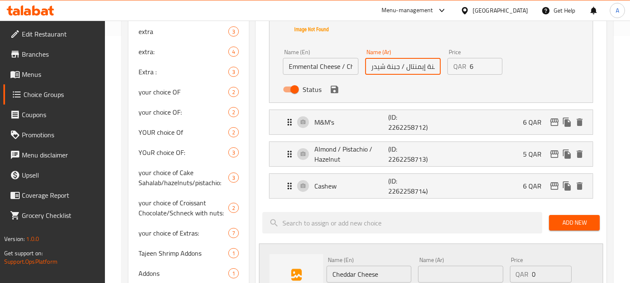
drag, startPoint x: 400, startPoint y: 67, endPoint x: 370, endPoint y: 67, distance: 29.8
click at [370, 67] on input "جبنة إيمنتال / جبنة شيدر" at bounding box center [403, 66] width 76 height 17
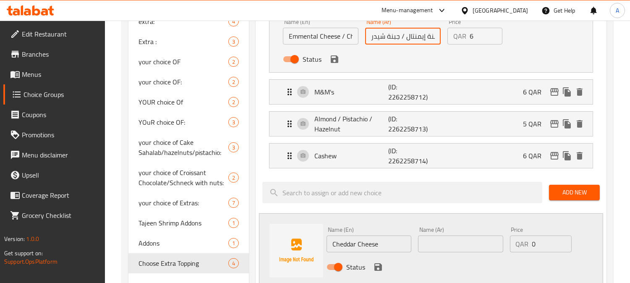
scroll to position [294, 0]
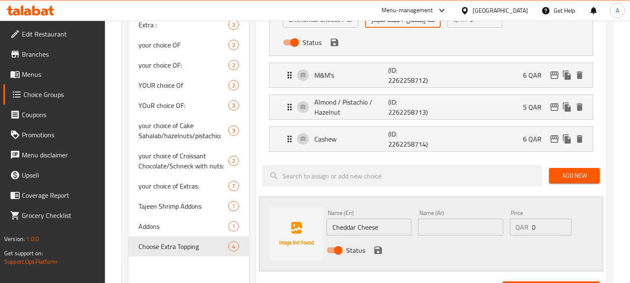
click at [443, 224] on input "text" at bounding box center [460, 227] width 85 height 17
paste input "جبنة شيدر"
type input "جبنة شيدر"
drag, startPoint x: 519, startPoint y: 229, endPoint x: 488, endPoint y: 224, distance: 31.9
click at [488, 227] on div "Name (En) Cheddar Cheese Name (En) Name (Ar) جبنة شيدر Name (Ar) Price QAR 0 Pr…" at bounding box center [460, 234] width 275 height 55
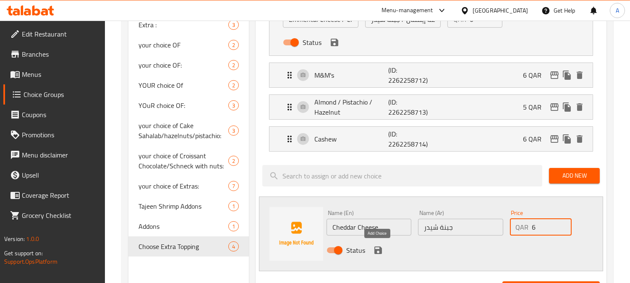
type input "6"
click at [375, 250] on icon "save" at bounding box center [379, 251] width 8 height 8
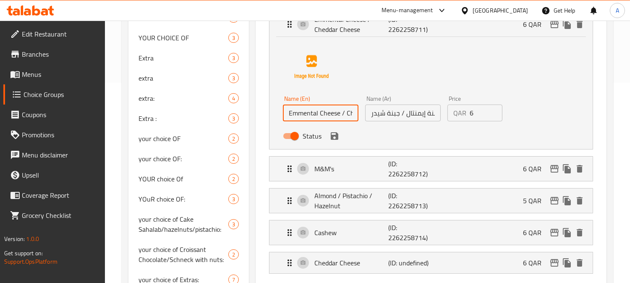
scroll to position [0, 39]
drag, startPoint x: 341, startPoint y: 113, endPoint x: 363, endPoint y: 113, distance: 21.4
click at [363, 113] on div "Name (En) Emmental Cheese / Cheddar Cheese Name (En) Name (Ar) جبنة إيمنتال / ج…" at bounding box center [403, 119] width 247 height 55
type input "Emmental Cheese"
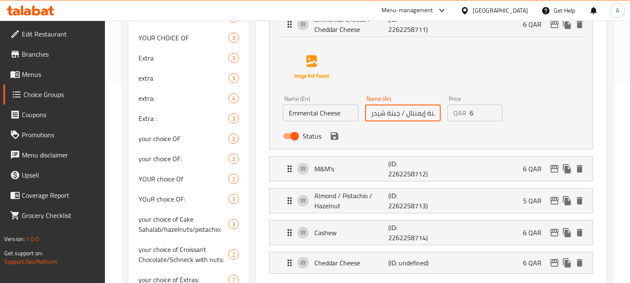
drag, startPoint x: 406, startPoint y: 115, endPoint x: 364, endPoint y: 108, distance: 42.1
click at [364, 108] on div "Name (Ar) جبنة إيمنتال / جبنة شيدر Name (Ar)" at bounding box center [403, 108] width 82 height 32
click at [336, 139] on icon "save" at bounding box center [335, 136] width 8 height 8
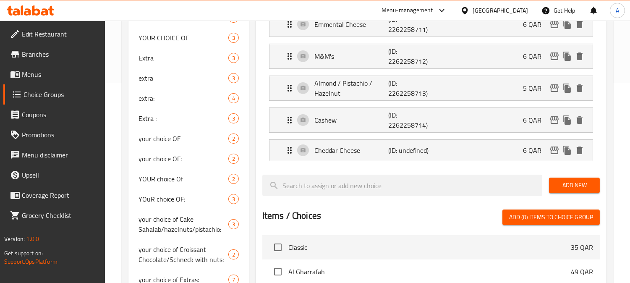
type input "جبنة إيمنتال"
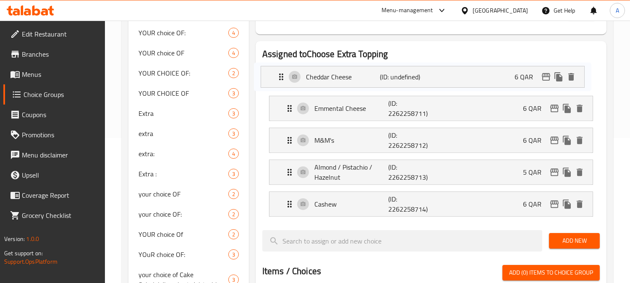
scroll to position [143, 0]
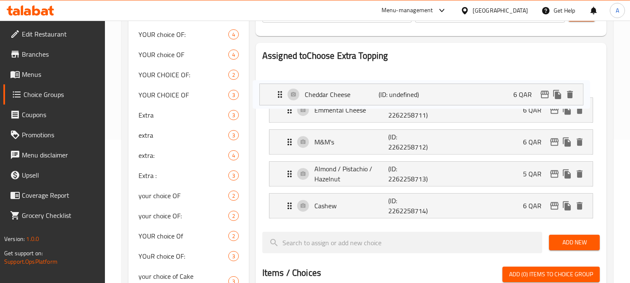
drag, startPoint x: 286, startPoint y: 151, endPoint x: 279, endPoint y: 94, distance: 57.6
click at [279, 94] on nav "Emmental Cheese (ID: 2262258711) 6 QAR Name (En) Emmental Cheese Name (En) Name…" at bounding box center [432, 143] width 338 height 163
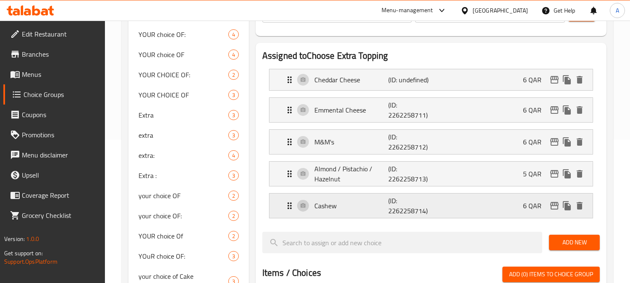
scroll to position [190, 0]
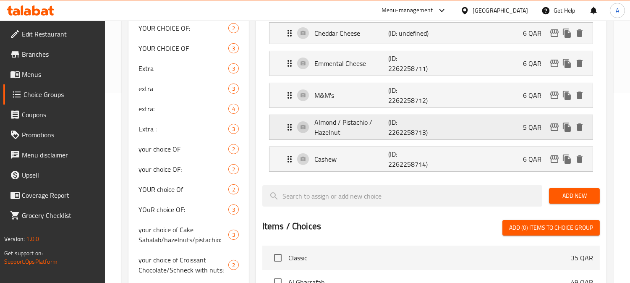
click at [379, 121] on p "Almond / Pistachio / Hazelnut" at bounding box center [352, 127] width 74 height 20
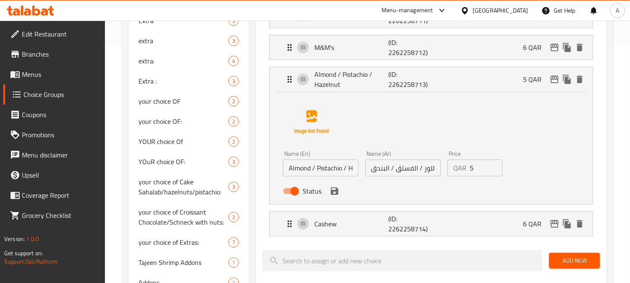
scroll to position [283, 0]
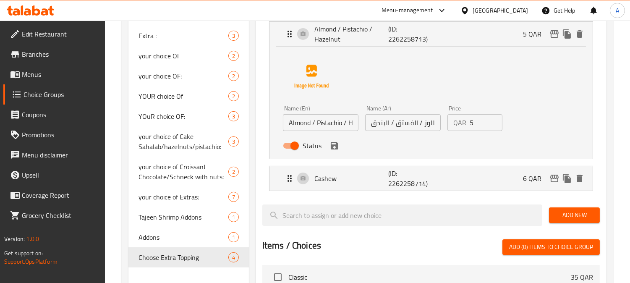
click at [568, 215] on span "Add New" at bounding box center [574, 215] width 37 height 11
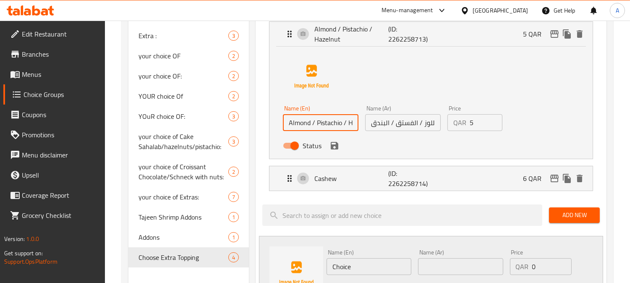
click at [331, 121] on input "Almond / Pistachio / Hazelnut" at bounding box center [321, 122] width 76 height 17
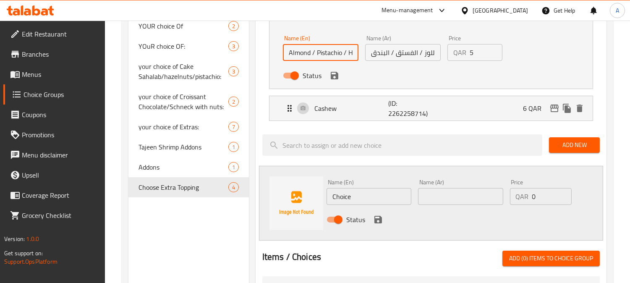
scroll to position [423, 0]
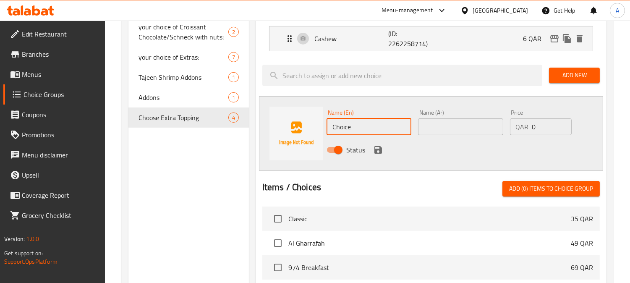
drag, startPoint x: 323, startPoint y: 124, endPoint x: 292, endPoint y: 129, distance: 31.4
click at [286, 124] on div "Name (En) Choice Name (En) Name (Ar) Name (Ar) Price QAR 0 Price Status" at bounding box center [431, 133] width 344 height 75
paste input "Pistachio"
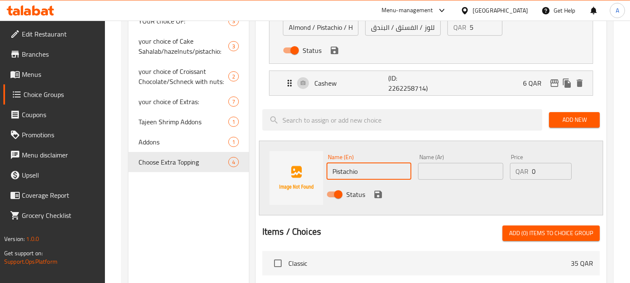
scroll to position [330, 0]
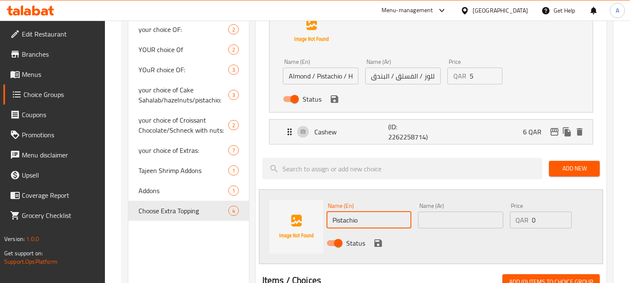
type input "Pistachio"
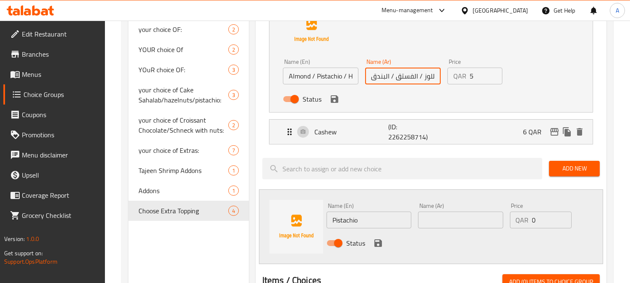
click at [409, 79] on input "اللوز / الفستق / البندق" at bounding box center [403, 76] width 76 height 17
click at [408, 78] on input "اللوز / الفستق / البندق" at bounding box center [403, 76] width 76 height 17
drag, startPoint x: 413, startPoint y: 77, endPoint x: 397, endPoint y: 76, distance: 16.9
click at [397, 76] on input "اللوز / الفستق / البندق" at bounding box center [403, 76] width 76 height 17
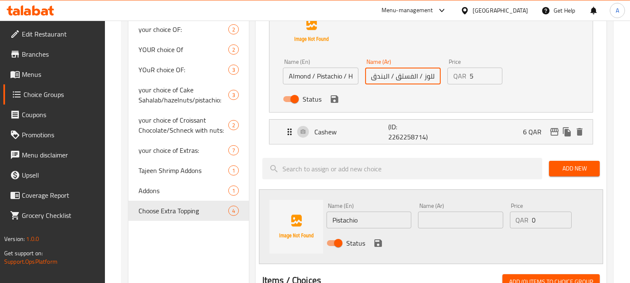
drag, startPoint x: 437, startPoint y: 216, endPoint x: 442, endPoint y: 221, distance: 6.9
click at [437, 219] on input "text" at bounding box center [460, 220] width 85 height 17
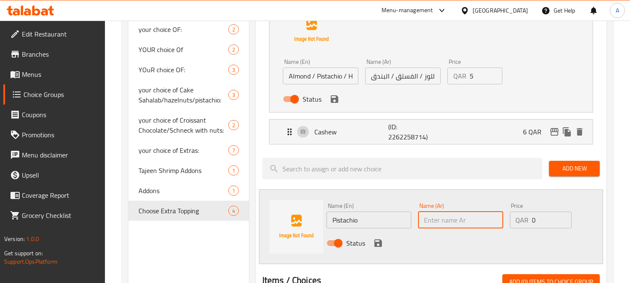
paste input "فستق"
type input "فستق"
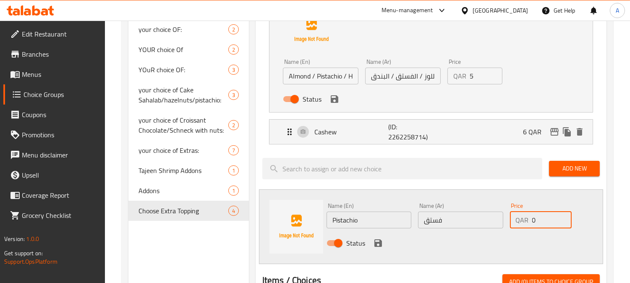
drag, startPoint x: 541, startPoint y: 218, endPoint x: 501, endPoint y: 223, distance: 40.3
click at [504, 223] on div "Name (En) Pistachio Name (En) Name (Ar) فستق Name (Ar) Price QAR 0 Price Status" at bounding box center [460, 227] width 275 height 55
type input "5"
click at [376, 243] on icon "save" at bounding box center [379, 243] width 8 height 8
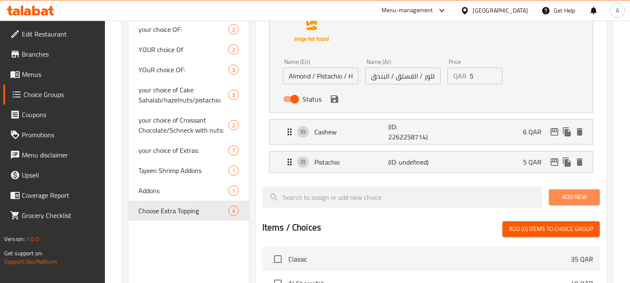
drag, startPoint x: 579, startPoint y: 197, endPoint x: 430, endPoint y: 110, distance: 172.6
click at [576, 195] on span "Add New" at bounding box center [574, 197] width 37 height 11
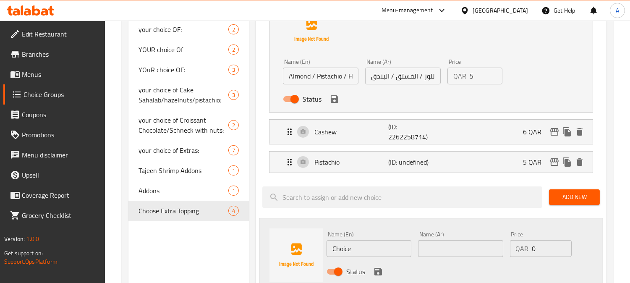
click at [381, 78] on input "اللوز / الفستق / البندق" at bounding box center [403, 76] width 76 height 17
click at [449, 245] on input "text" at bounding box center [460, 248] width 85 height 17
paste input "البندق"
type input "البندق"
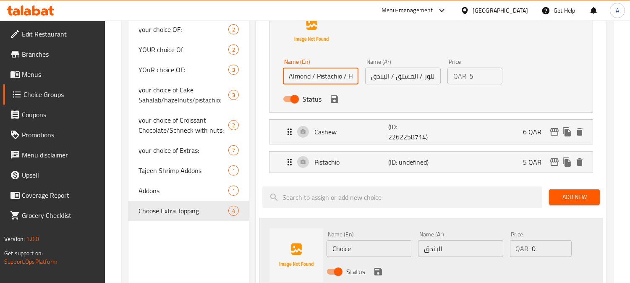
click at [350, 78] on input "Almond / Pistachio / Hazelnut" at bounding box center [321, 76] width 76 height 17
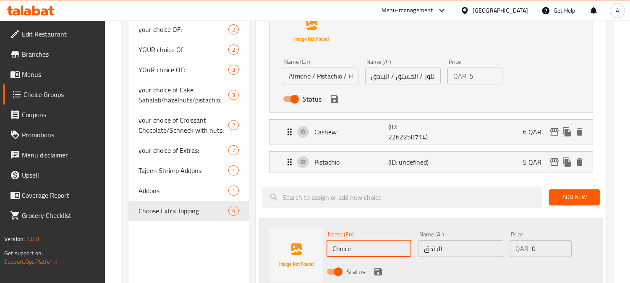
drag, startPoint x: 334, startPoint y: 250, endPoint x: 325, endPoint y: 250, distance: 8.8
click at [327, 250] on input "Choice" at bounding box center [369, 248] width 85 height 17
paste input "Hazelnut"
type input "Hazelnut"
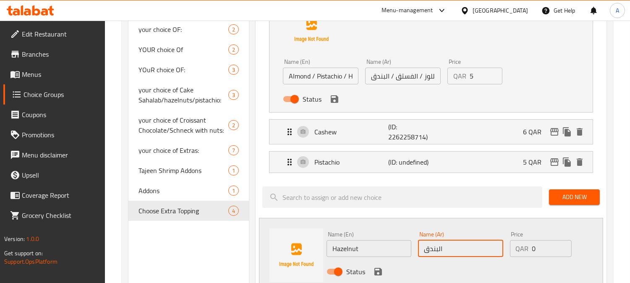
drag, startPoint x: 439, startPoint y: 248, endPoint x: 456, endPoint y: 249, distance: 17.7
click at [456, 249] on input "البندق" at bounding box center [460, 248] width 85 height 17
type input "بندق"
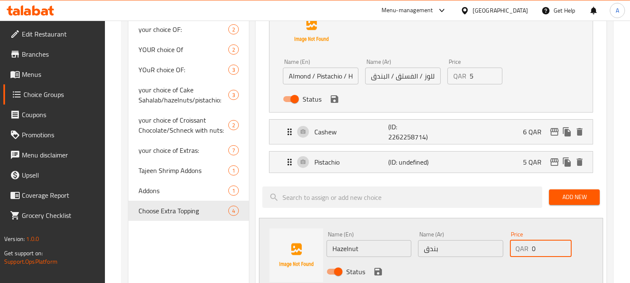
drag, startPoint x: 543, startPoint y: 247, endPoint x: 501, endPoint y: 249, distance: 42.1
click at [501, 249] on div "Name (En) Hazelnut Name (En) Name (Ar) بندق Name (Ar) Price QAR 0 Price Status" at bounding box center [460, 255] width 275 height 55
type input "5"
drag, startPoint x: 378, startPoint y: 272, endPoint x: 443, endPoint y: 213, distance: 88.0
click at [379, 271] on icon "save" at bounding box center [378, 272] width 10 height 10
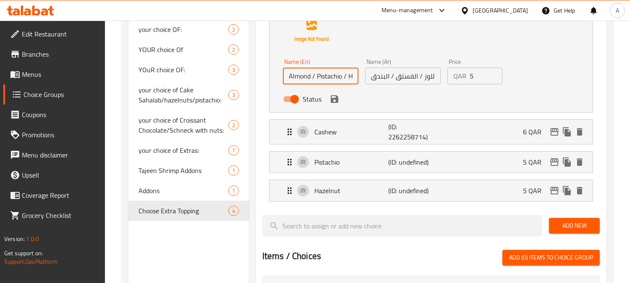
scroll to position [0, 20]
drag, startPoint x: 310, startPoint y: 78, endPoint x: 358, endPoint y: 77, distance: 48.3
click at [358, 77] on input "Almond / Pistachio / Hazelnut" at bounding box center [321, 76] width 76 height 17
type input "Almond"
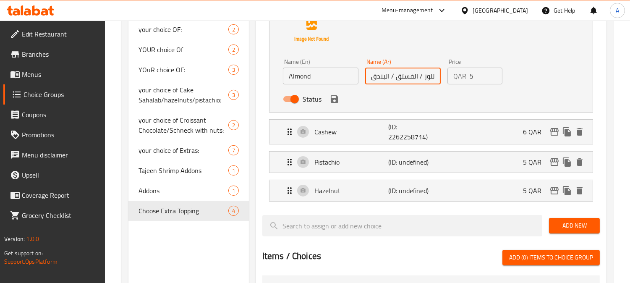
drag, startPoint x: 414, startPoint y: 76, endPoint x: 350, endPoint y: 74, distance: 63.5
click at [350, 74] on div "Name (En) Almond Name (En) Name (Ar) اللوز / الفستق / البندق Name (Ar) Price QA…" at bounding box center [403, 82] width 247 height 55
click at [422, 84] on input "اللوز / الفستق / البندق" at bounding box center [403, 76] width 76 height 17
drag, startPoint x: 423, startPoint y: 76, endPoint x: 322, endPoint y: 75, distance: 100.4
click at [322, 75] on div "Name (En) Almond Name (En) Name (Ar) اللوز / الفستق / البندق Name (Ar) Price QA…" at bounding box center [403, 82] width 247 height 55
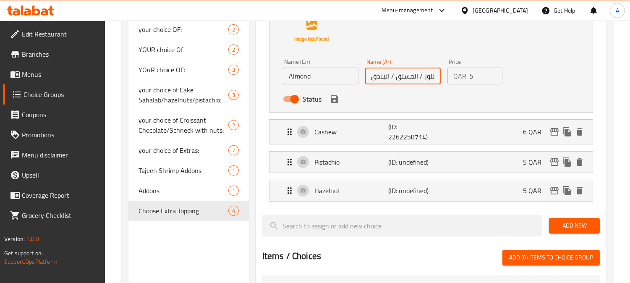
click at [385, 75] on input "اللوز / الفستق / البندق" at bounding box center [403, 76] width 76 height 17
drag, startPoint x: 422, startPoint y: 78, endPoint x: 317, endPoint y: 78, distance: 105.0
click at [317, 78] on div "Name (En) Almond Name (En) Name (Ar) اللوز / الفستق / البندق Name (Ar) Price QA…" at bounding box center [403, 82] width 247 height 55
click at [405, 76] on input "اللوز" at bounding box center [403, 76] width 76 height 17
drag, startPoint x: 380, startPoint y: 76, endPoint x: 398, endPoint y: 79, distance: 18.2
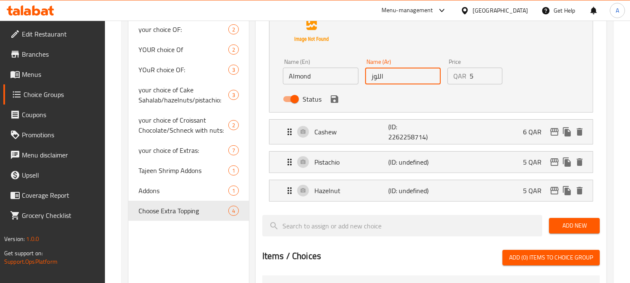
click at [398, 79] on input "اللوز" at bounding box center [403, 76] width 76 height 17
click at [337, 102] on icon "save" at bounding box center [335, 99] width 8 height 8
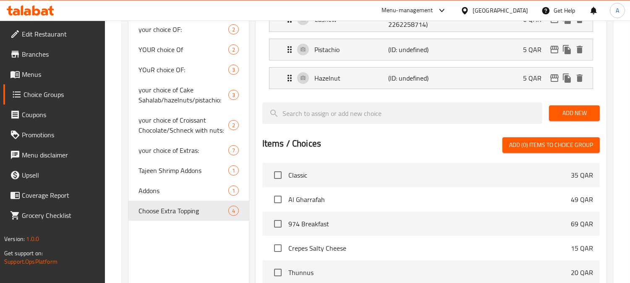
type input "لوز"
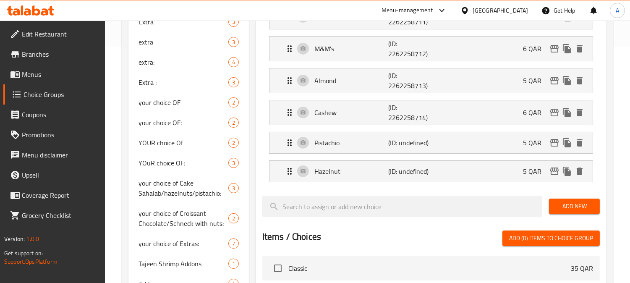
scroll to position [190, 0]
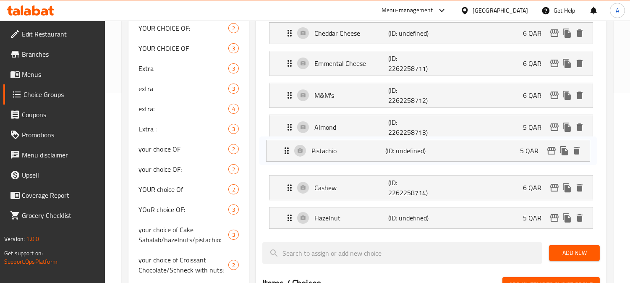
drag, startPoint x: 286, startPoint y: 191, endPoint x: 281, endPoint y: 169, distance: 22.3
click at [285, 148] on nav "Cheddar Cheese (ID: undefined) 6 QAR Name (En) Cheddar Cheese Name (En) Name (A…" at bounding box center [432, 126] width 338 height 220
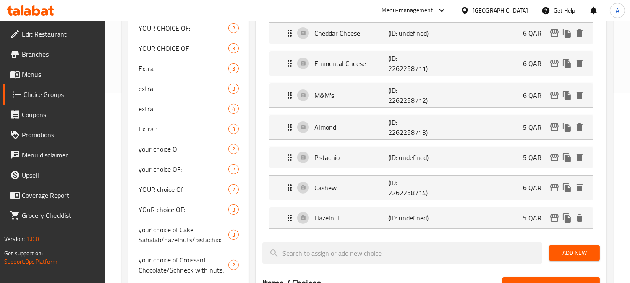
scroll to position [190, 0]
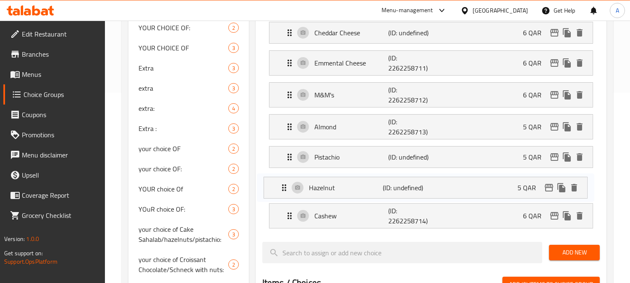
drag, startPoint x: 287, startPoint y: 218, endPoint x: 283, endPoint y: 183, distance: 35.2
click at [283, 183] on nav "Cheddar Cheese (ID: undefined) 6 QAR Name (En) Cheddar Cheese Name (En) Name (A…" at bounding box center [432, 125] width 338 height 220
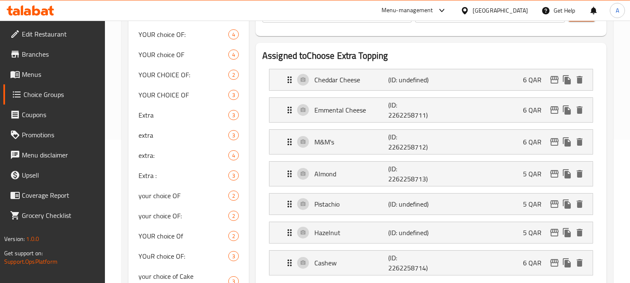
scroll to position [144, 0]
click at [468, 79] on div "Cheddar Cheese (ID: undefined) 6 QAR" at bounding box center [434, 79] width 298 height 21
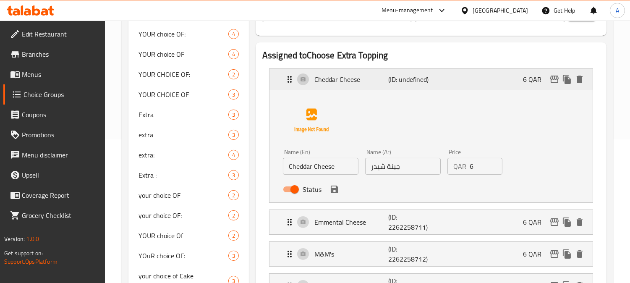
click at [468, 79] on div "Cheddar Cheese (ID: undefined) 6 QAR" at bounding box center [434, 79] width 298 height 21
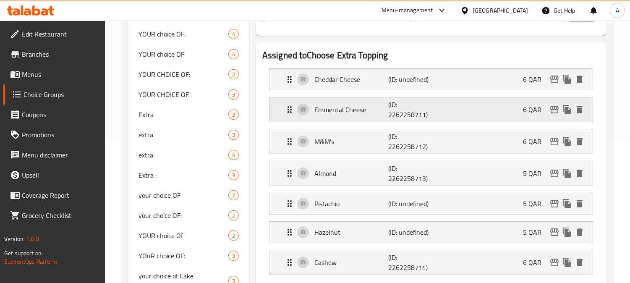
click at [459, 110] on div "Emmental Cheese (ID: 2262258711) 6 QAR" at bounding box center [434, 109] width 298 height 24
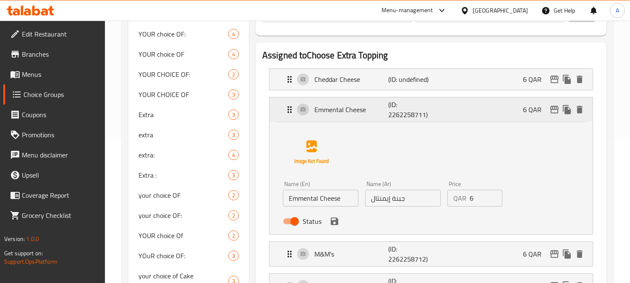
click at [459, 110] on div "Emmental Cheese (ID: 2262258711) 6 QAR" at bounding box center [434, 109] width 298 height 24
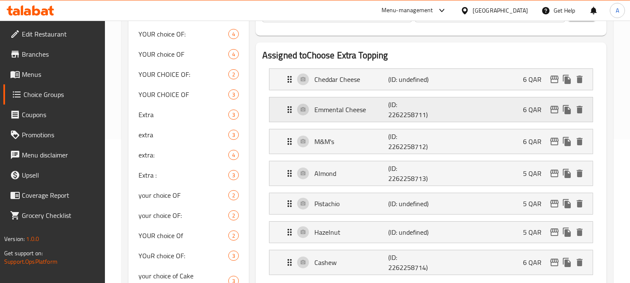
scroll to position [190, 0]
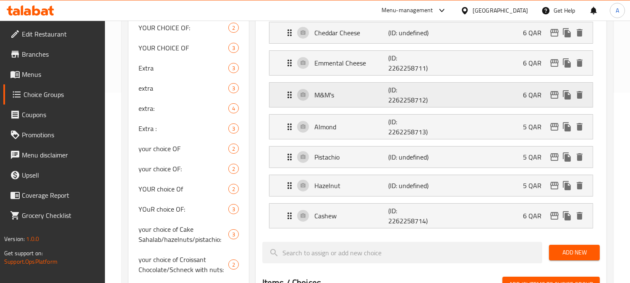
click at [458, 97] on div "M&M's (ID: 2262258712) 6 QAR" at bounding box center [434, 95] width 298 height 24
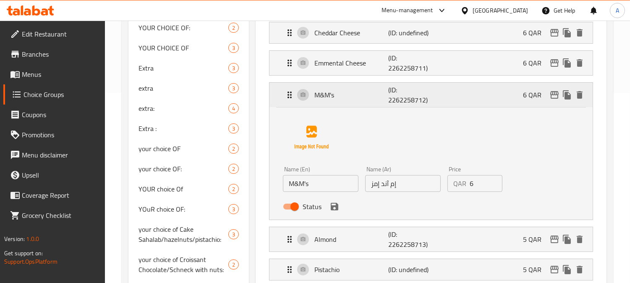
click at [458, 97] on div "M&M's (ID: 2262258712) 6 QAR" at bounding box center [434, 95] width 298 height 24
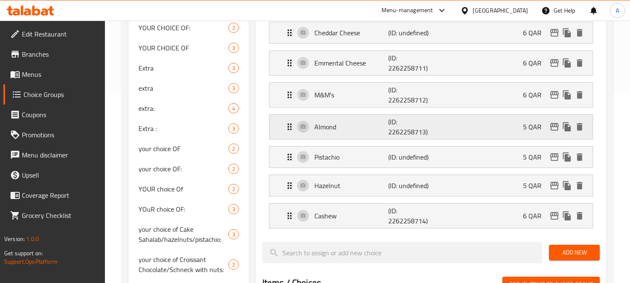
click at [457, 131] on div "Almond (ID: 2262258713) 5 QAR" at bounding box center [434, 127] width 298 height 24
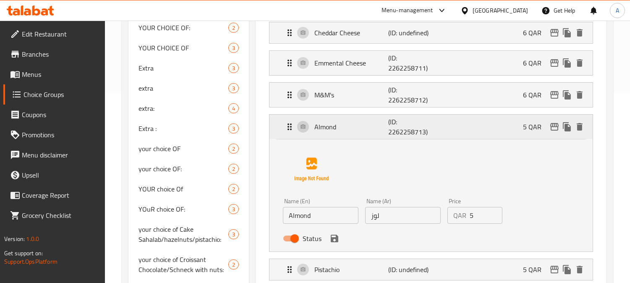
click at [457, 131] on div "Almond (ID: 2262258713) 5 QAR" at bounding box center [434, 127] width 298 height 24
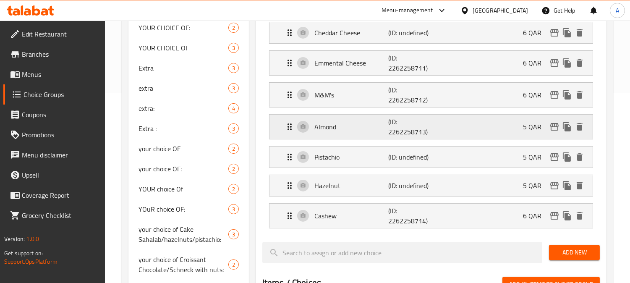
scroll to position [237, 0]
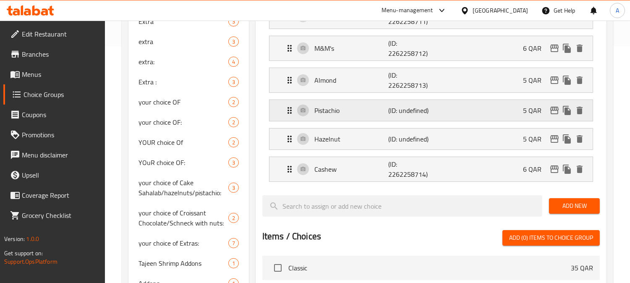
click at [457, 118] on div "Pistachio (ID: undefined) 5 QAR" at bounding box center [434, 110] width 298 height 21
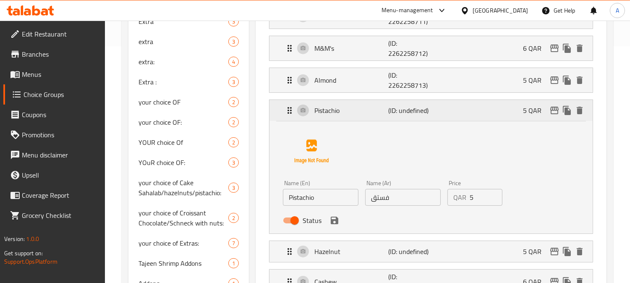
click at [457, 118] on div "Pistachio (ID: undefined) 5 QAR" at bounding box center [434, 110] width 298 height 21
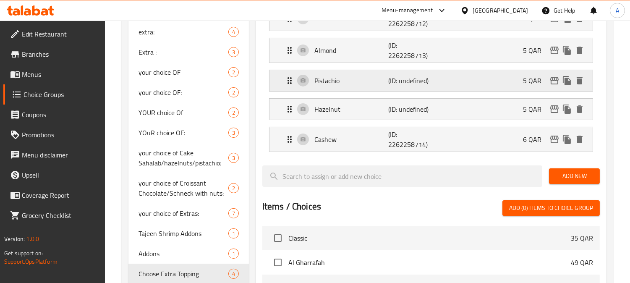
scroll to position [284, 0]
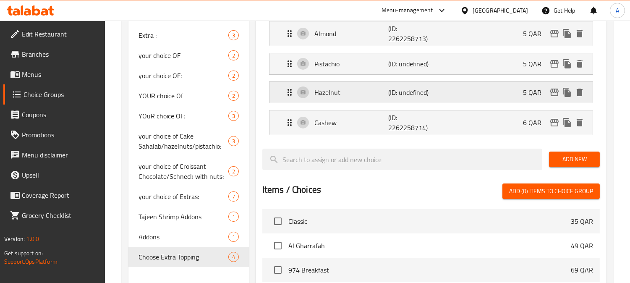
click at [456, 93] on div "Hazelnut (ID: undefined) 5 QAR" at bounding box center [434, 92] width 298 height 21
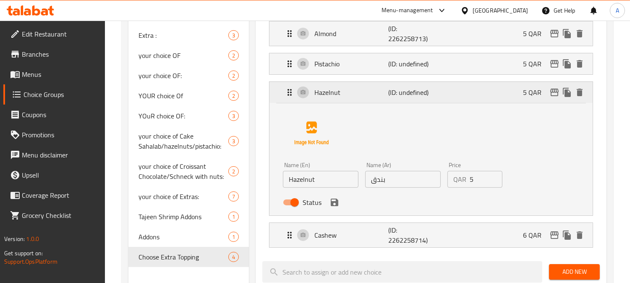
click at [456, 93] on div "Hazelnut (ID: undefined) 5 QAR" at bounding box center [434, 92] width 298 height 21
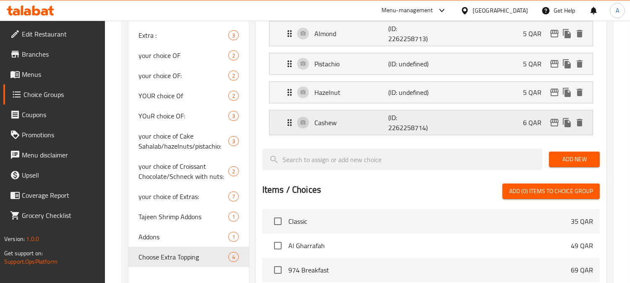
click at [462, 134] on div "Cashew (ID: 2262258714) 6 QAR" at bounding box center [434, 122] width 298 height 24
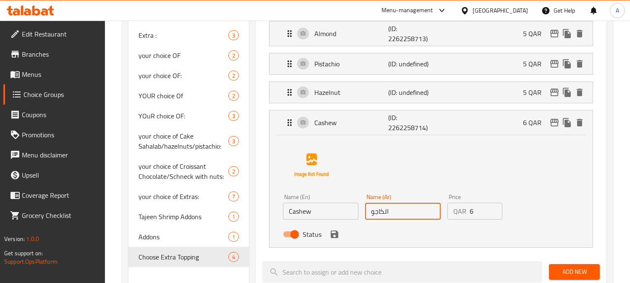
drag, startPoint x: 384, startPoint y: 212, endPoint x: 391, endPoint y: 209, distance: 8.4
click at [391, 211] on input "الكاجو" at bounding box center [403, 211] width 76 height 17
click at [337, 237] on icon "save" at bounding box center [335, 235] width 8 height 8
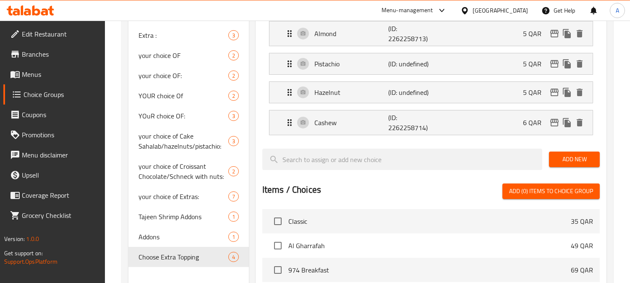
type input "كاجو"
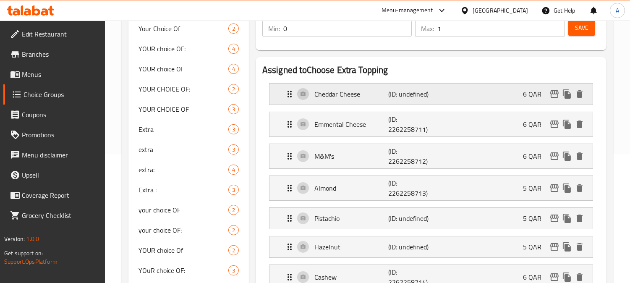
scroll to position [50, 0]
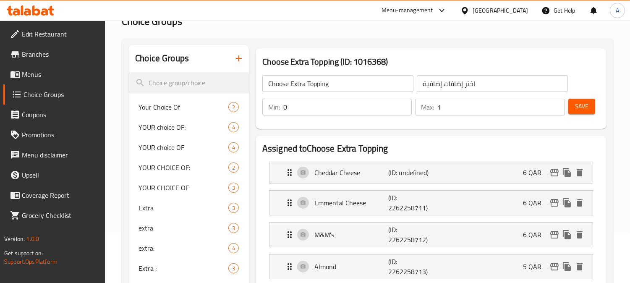
click at [574, 101] on button "Save" at bounding box center [582, 107] width 27 height 16
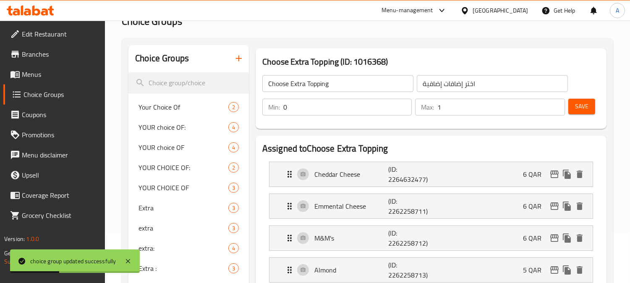
click at [433, 85] on input "اختر إضافات إضافية" at bounding box center [492, 83] width 151 height 17
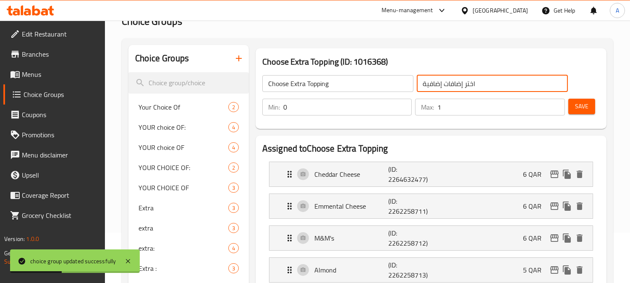
click at [433, 85] on input "اختر إضافات إضافية" at bounding box center [492, 83] width 151 height 17
type input "اختر إضافات"
click at [320, 83] on input "Choose Extra Topping" at bounding box center [338, 83] width 151 height 17
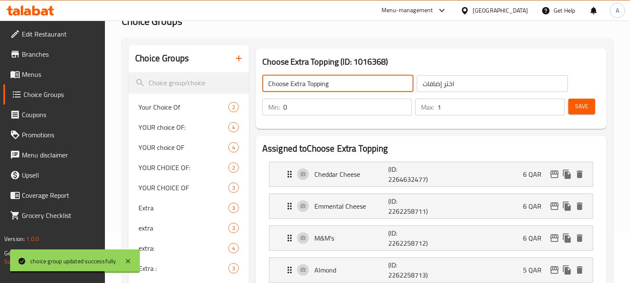
click at [320, 83] on input "Choose Extra Topping" at bounding box center [338, 83] width 151 height 17
click at [368, 82] on input "Choose Extra Topping" at bounding box center [338, 83] width 151 height 17
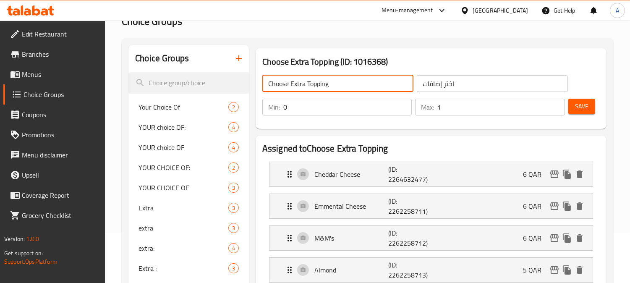
drag, startPoint x: 446, startPoint y: 108, endPoint x: 423, endPoint y: 110, distance: 22.7
click at [424, 110] on div "Max: 1 ​" at bounding box center [490, 107] width 150 height 17
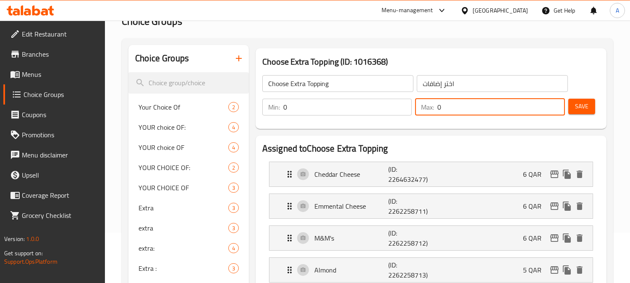
type input "0"
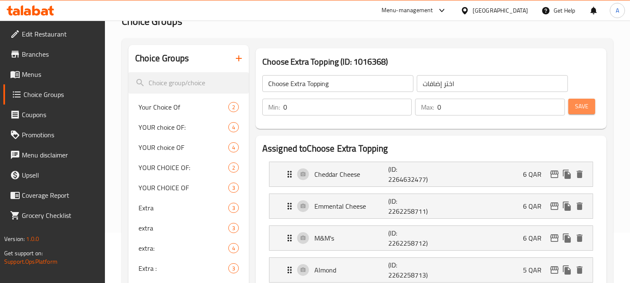
click at [576, 110] on span "Save" at bounding box center [581, 106] width 13 height 11
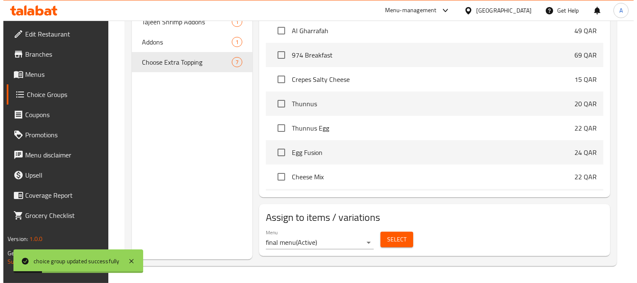
scroll to position [47, 0]
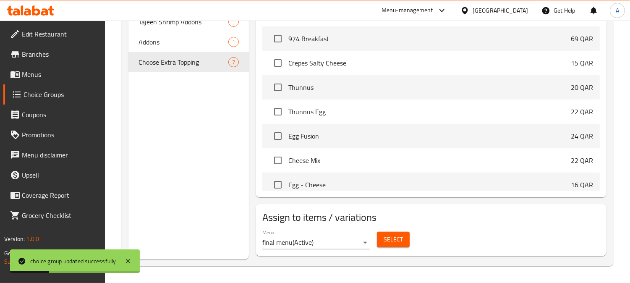
click at [385, 242] on span "Select" at bounding box center [393, 239] width 19 height 11
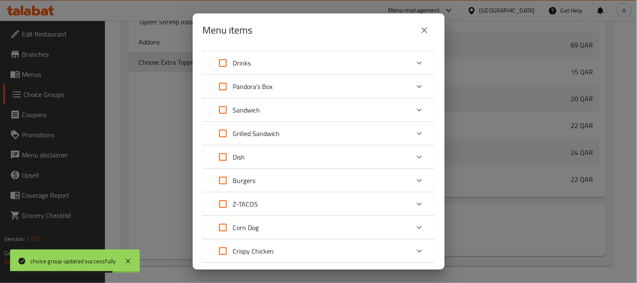
scroll to position [187, 0]
click at [223, 181] on input "Expand" at bounding box center [223, 181] width 20 height 20
checkbox input "true"
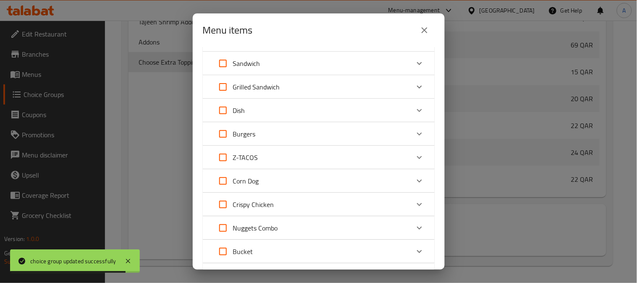
checkbox input "true"
click at [337, 181] on div "Corn Dog" at bounding box center [311, 181] width 197 height 20
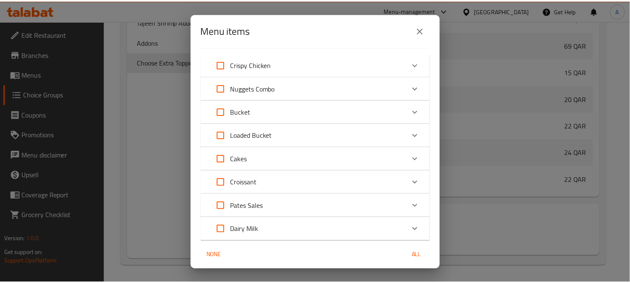
scroll to position [589, 0]
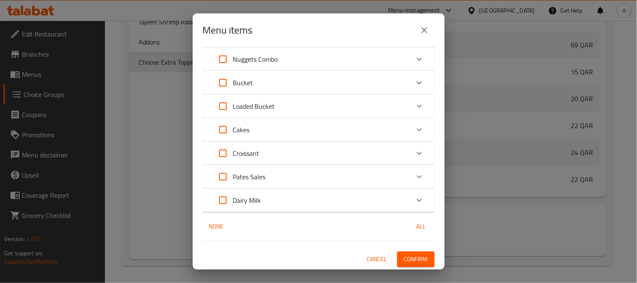
click at [418, 263] on span "Confirm" at bounding box center [416, 259] width 24 height 11
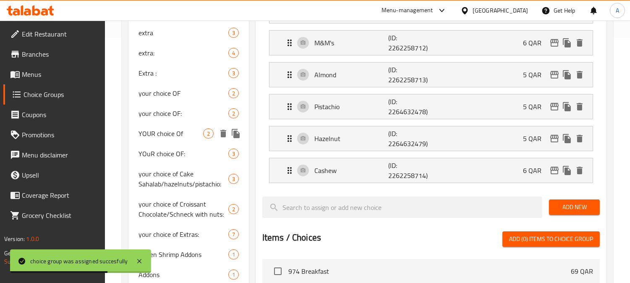
scroll to position [245, 0]
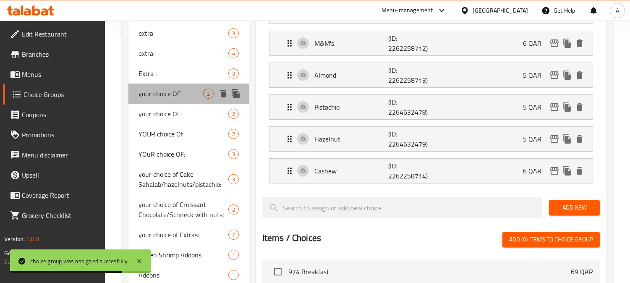
click at [172, 96] on span "your choice OF" at bounding box center [171, 94] width 65 height 10
type input "your choice OF"
type input "اختيارك من :"
type input "1"
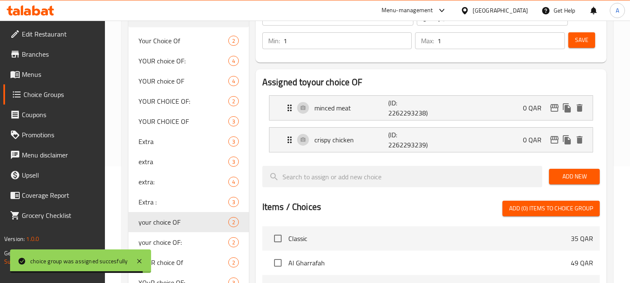
scroll to position [105, 0]
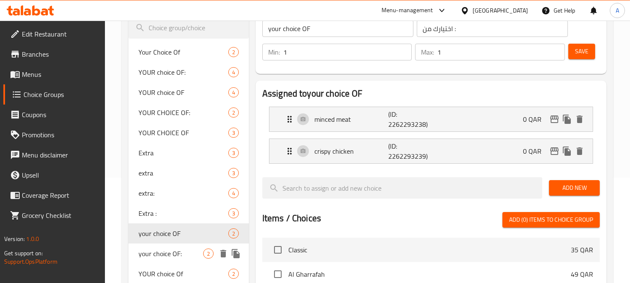
drag, startPoint x: 165, startPoint y: 253, endPoint x: 208, endPoint y: 250, distance: 42.6
click at [166, 253] on span "your choice OF:" at bounding box center [171, 254] width 65 height 10
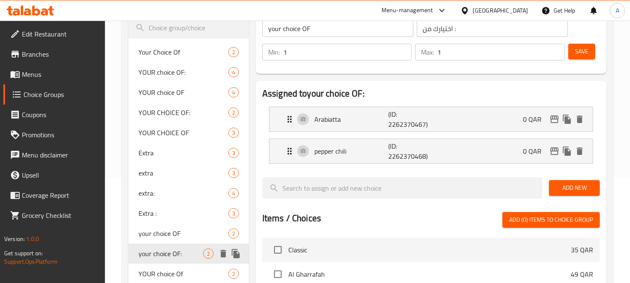
type input "your choice OF:"
click at [468, 112] on div "Arabiatta (ID: 2262370467) 0 QAR" at bounding box center [434, 119] width 298 height 24
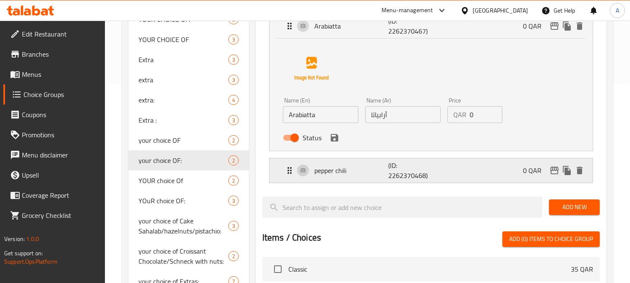
click at [465, 170] on div "pepper chili (ID: 2262370468) 0 QAR" at bounding box center [434, 170] width 298 height 24
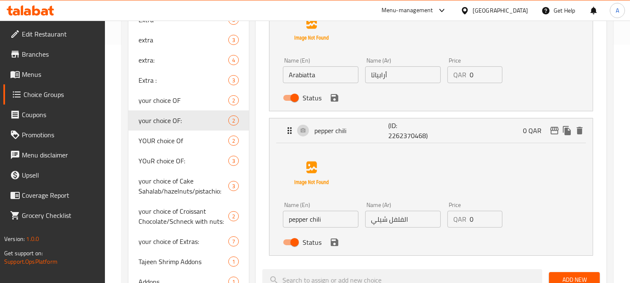
scroll to position [292, 0]
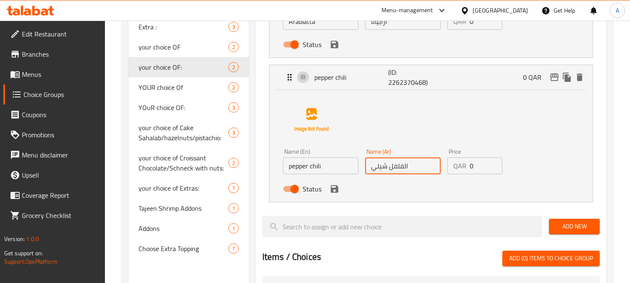
drag, startPoint x: 387, startPoint y: 166, endPoint x: 354, endPoint y: 166, distance: 33.6
click at [354, 166] on div "Name (En) pepper chili Name (En) Name (Ar) الفلفل شيلي Name (Ar) Price QAR 0 Pr…" at bounding box center [403, 172] width 247 height 55
drag, startPoint x: 395, startPoint y: 166, endPoint x: 410, endPoint y: 165, distance: 15.6
click at [410, 165] on input "الفلفل حار" at bounding box center [403, 166] width 76 height 17
type input "فلفل حار"
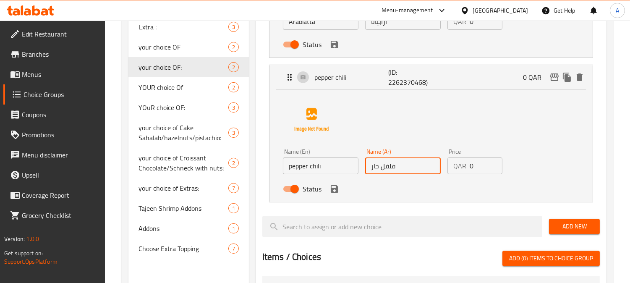
click at [313, 167] on input "pepper chili" at bounding box center [321, 166] width 76 height 17
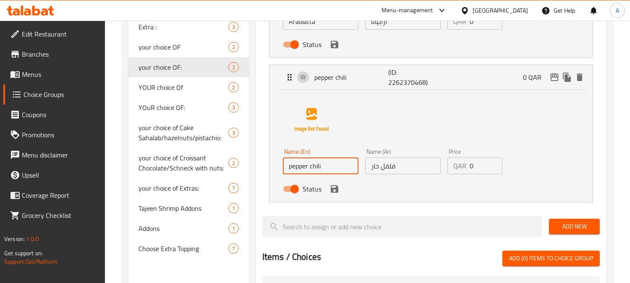
click at [313, 167] on input "pepper chili" at bounding box center [321, 166] width 76 height 17
click at [330, 167] on input "pepper chili" at bounding box center [321, 166] width 76 height 17
click at [334, 192] on icon "save" at bounding box center [335, 189] width 10 height 10
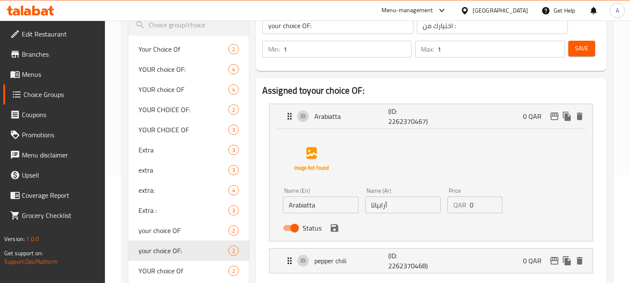
scroll to position [59, 0]
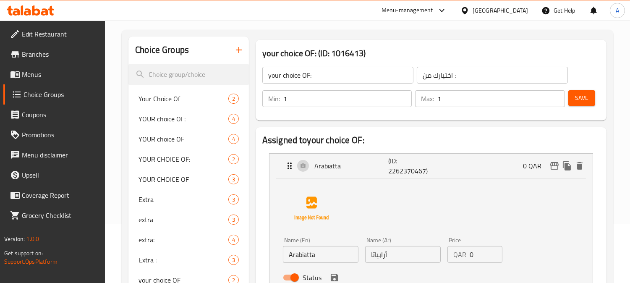
click at [581, 100] on span "Save" at bounding box center [581, 98] width 13 height 11
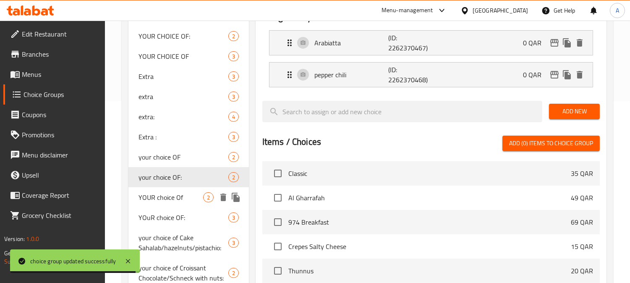
scroll to position [199, 0]
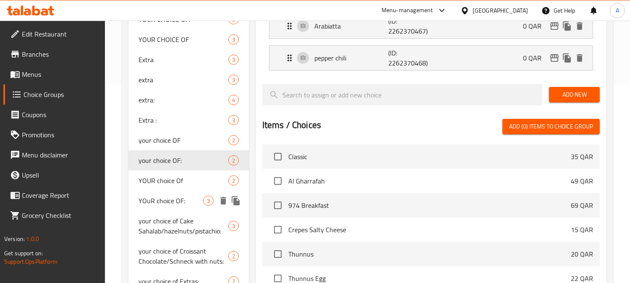
click at [174, 196] on span "YOuR choice OF:" at bounding box center [171, 201] width 65 height 10
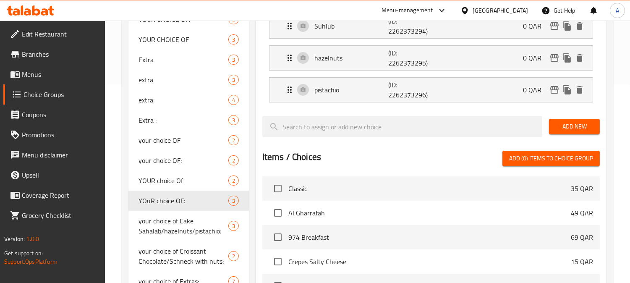
type input "YOuR choice OF:"
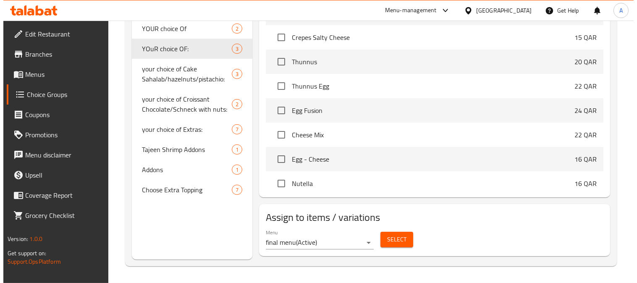
scroll to position [140, 0]
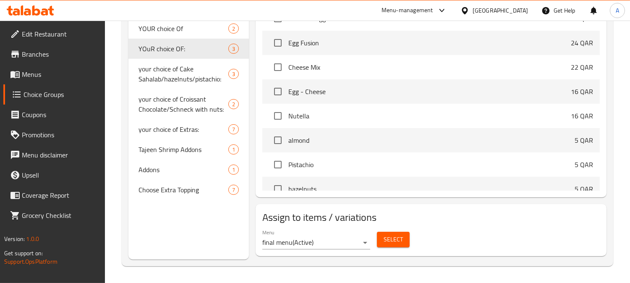
click at [407, 238] on button "Select" at bounding box center [393, 240] width 33 height 16
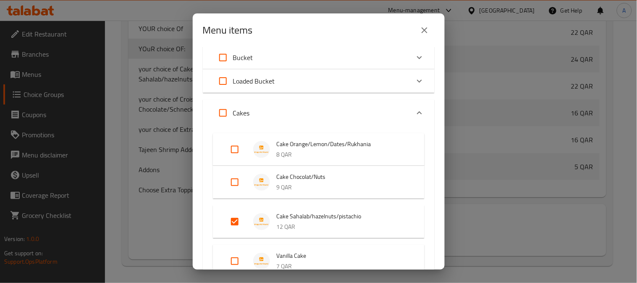
scroll to position [467, 0]
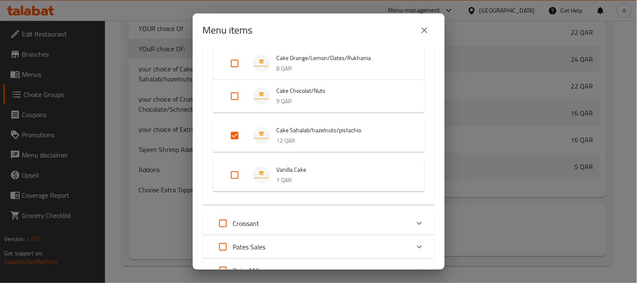
click at [230, 132] on input "Expand" at bounding box center [235, 136] width 20 height 20
checkbox input "false"
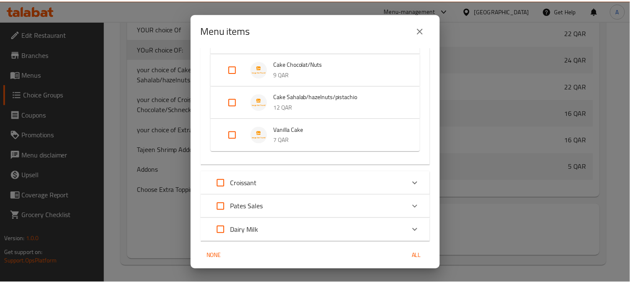
scroll to position [523, 0]
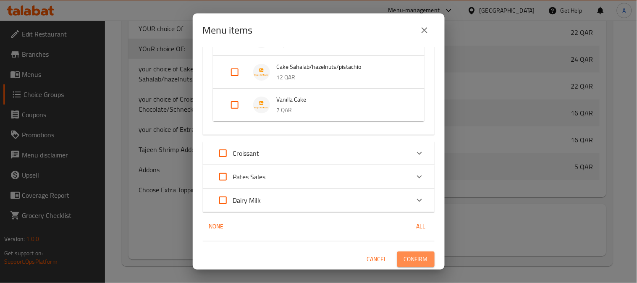
drag, startPoint x: 412, startPoint y: 257, endPoint x: 423, endPoint y: 195, distance: 63.6
click at [412, 258] on span "Confirm" at bounding box center [416, 259] width 24 height 11
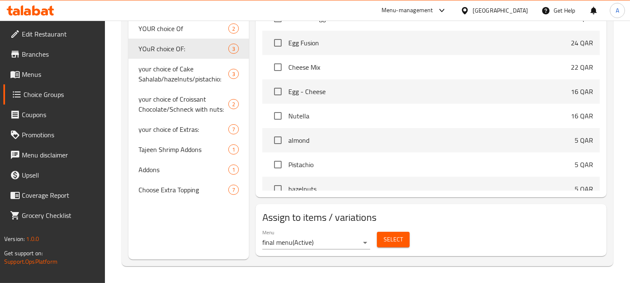
click at [518, 9] on div "[GEOGRAPHIC_DATA]" at bounding box center [500, 10] width 55 height 9
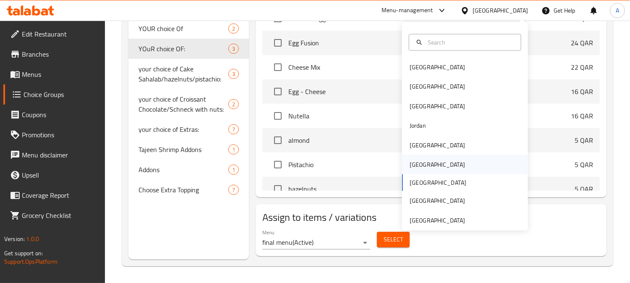
click at [420, 168] on div "Oman" at bounding box center [437, 164] width 69 height 19
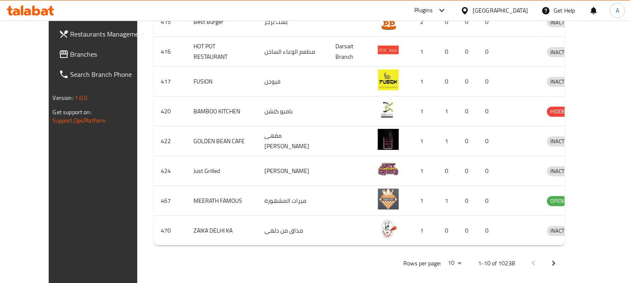
scroll to position [205, 0]
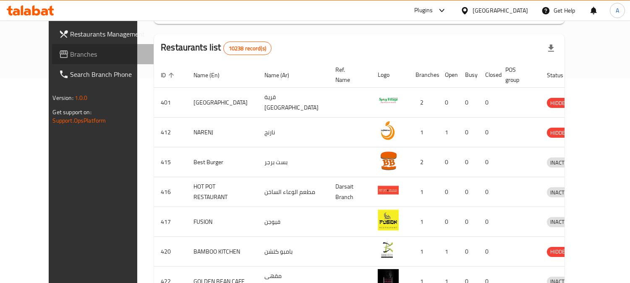
click at [74, 59] on link "Branches" at bounding box center [103, 54] width 102 height 20
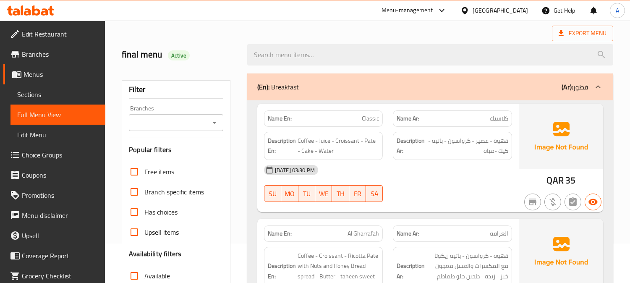
scroll to position [233, 0]
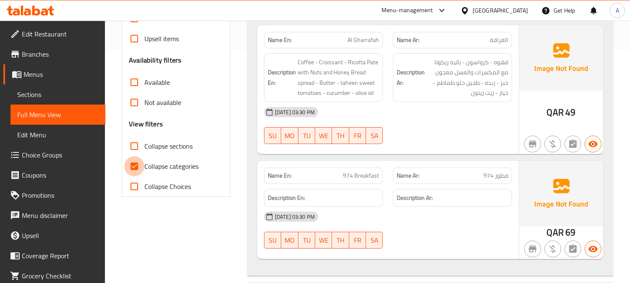
click at [139, 172] on input "Collapse categories" at bounding box center [134, 166] width 20 height 20
checkbox input "false"
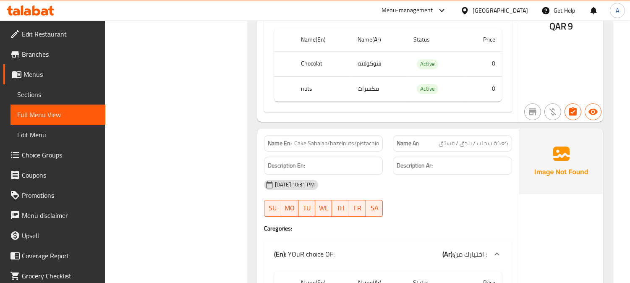
scroll to position [15370, 0]
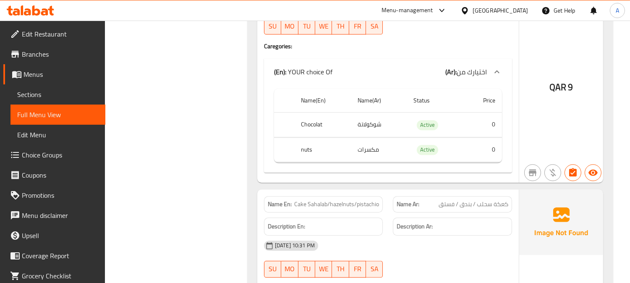
click at [344, 200] on span "Cake Sahalab/hazelnuts/pistachio" at bounding box center [336, 204] width 85 height 9
copy span "Cake Sahalab/hazelnuts/pistachio"
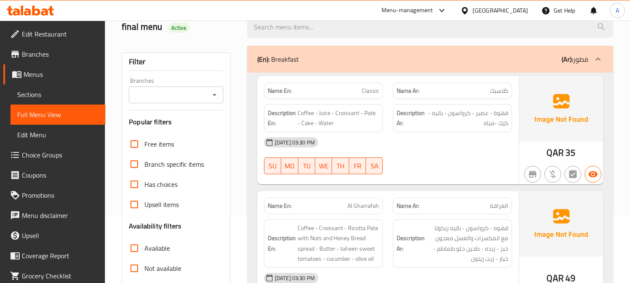
scroll to position [187, 0]
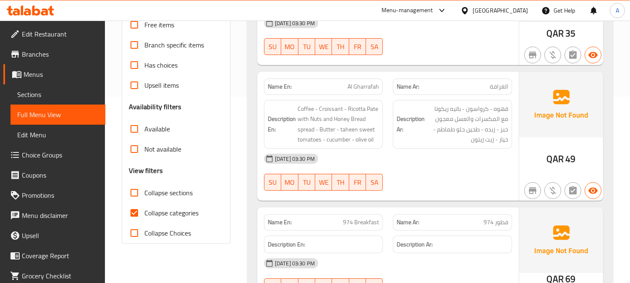
click at [134, 215] on input "Collapse categories" at bounding box center [134, 213] width 20 height 20
checkbox input "false"
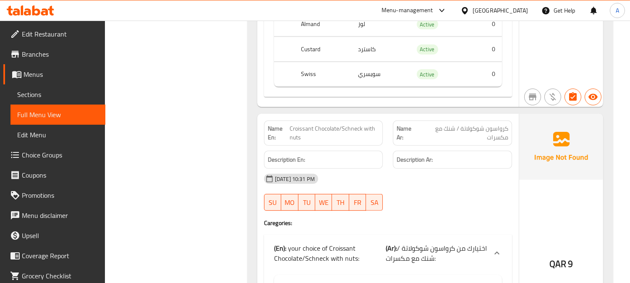
scroll to position [17850, 0]
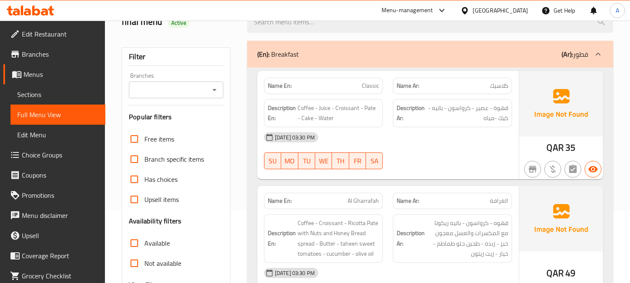
scroll to position [280, 0]
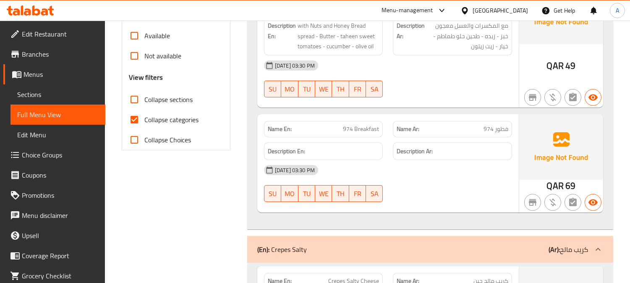
drag, startPoint x: 137, startPoint y: 122, endPoint x: 474, endPoint y: 1, distance: 358.3
click at [136, 122] on input "Collapse categories" at bounding box center [134, 120] width 20 height 20
checkbox input "false"
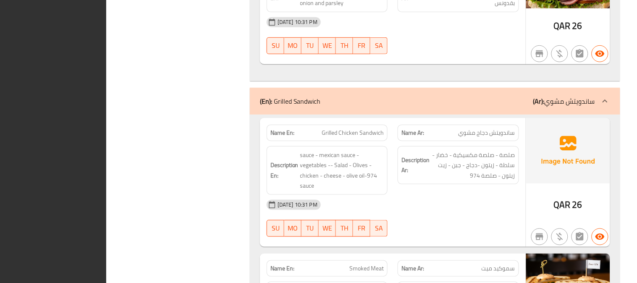
scroll to position [0, 0]
